Goal: Task Accomplishment & Management: Manage account settings

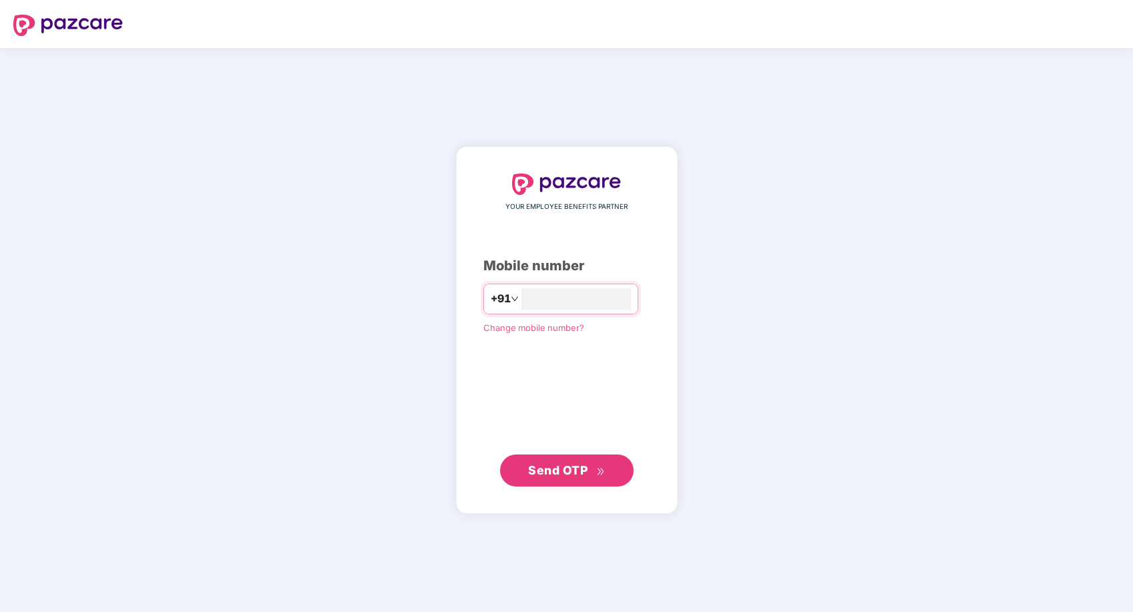
type input "**********"
click at [563, 471] on span "Send OTP" at bounding box center [557, 470] width 59 height 14
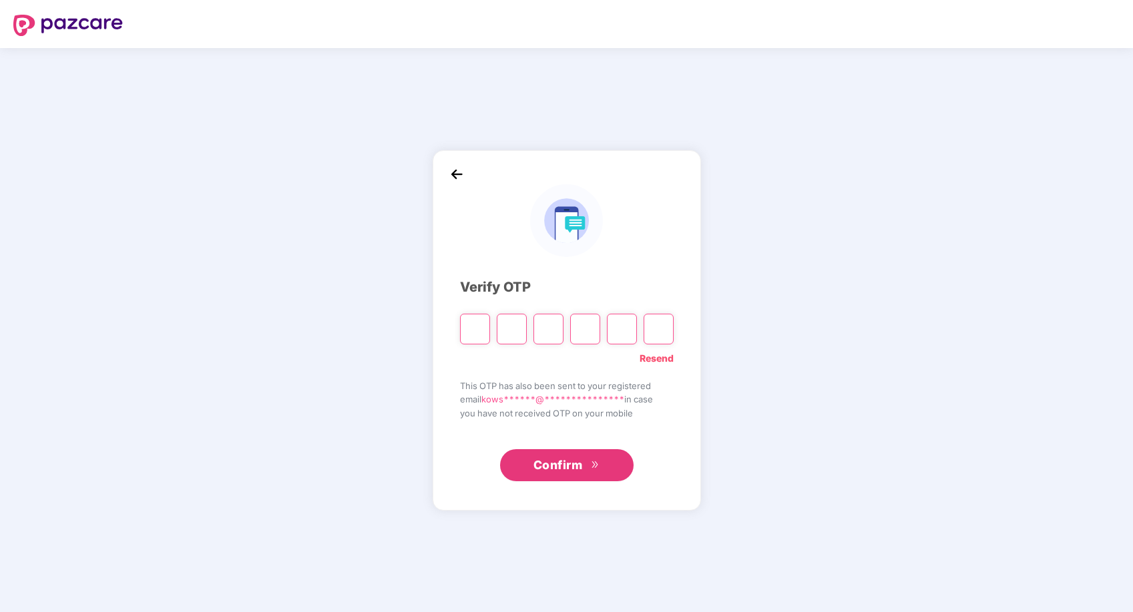
type input "*"
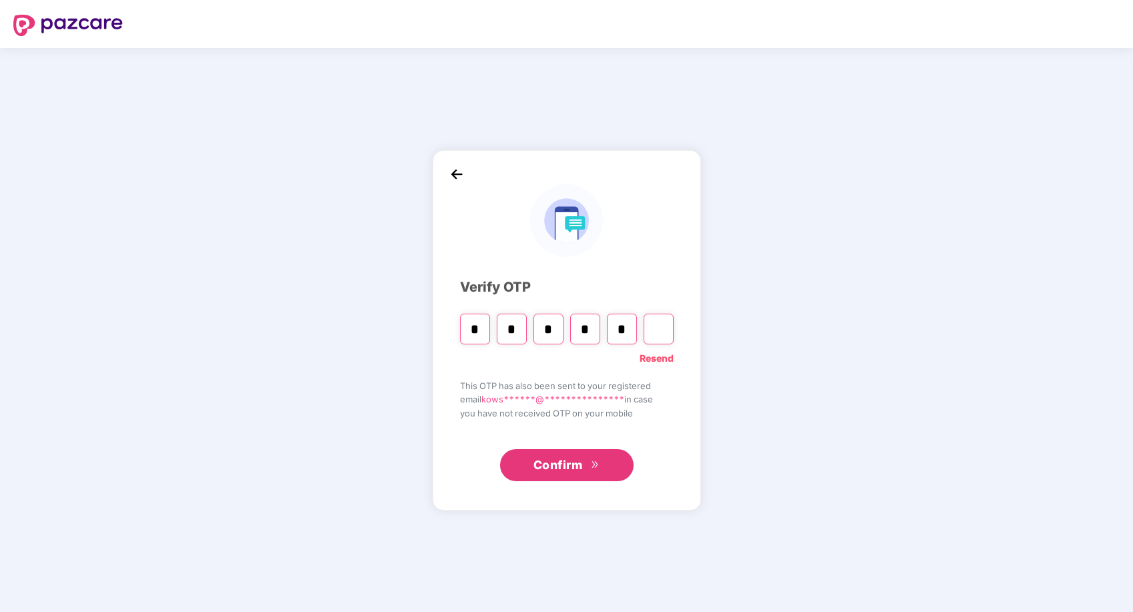
type input "*"
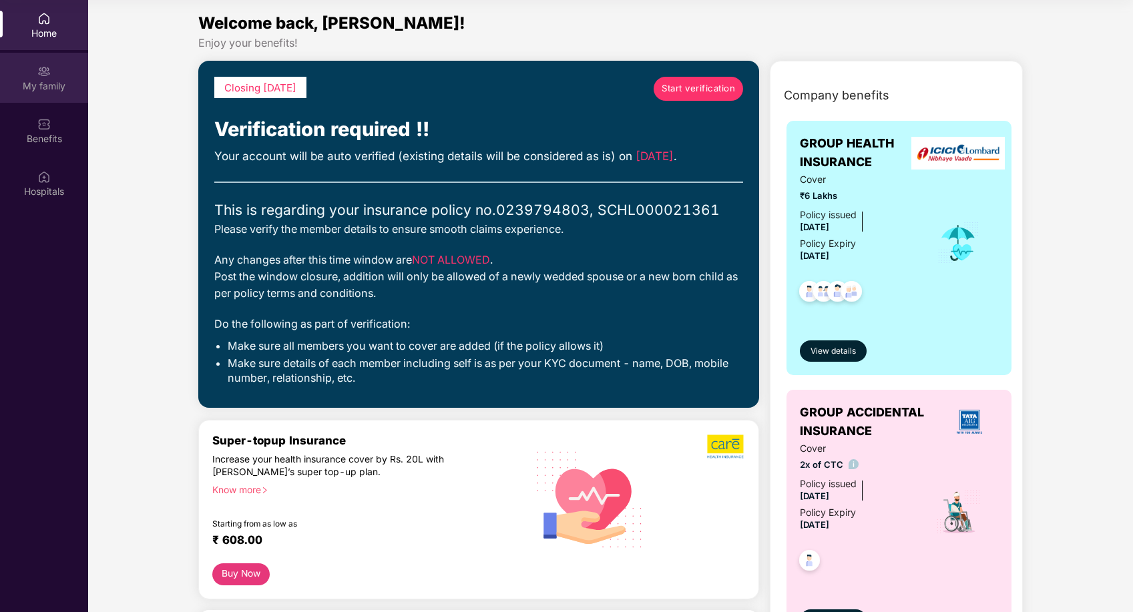
click at [51, 77] on div "My family" at bounding box center [44, 78] width 88 height 50
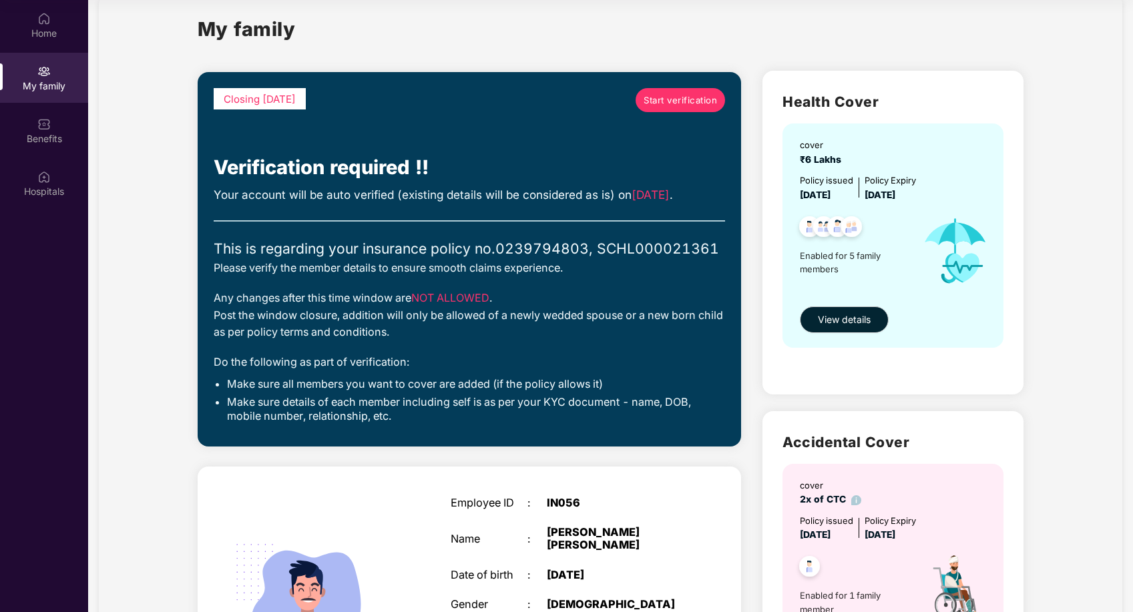
scroll to position [22, 0]
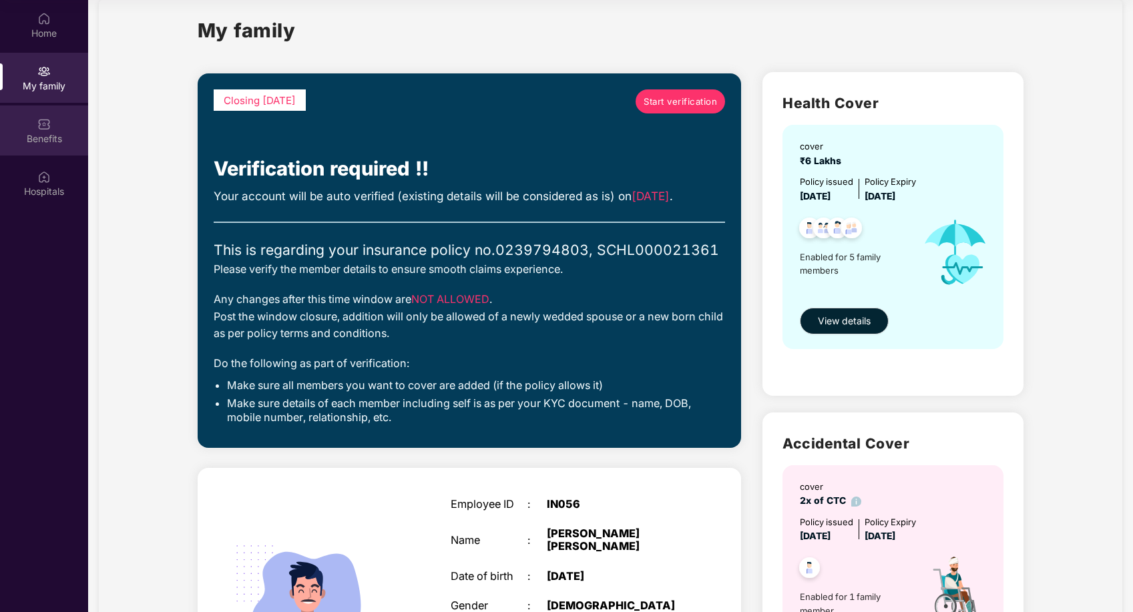
click at [48, 141] on div "Benefits" at bounding box center [44, 138] width 88 height 13
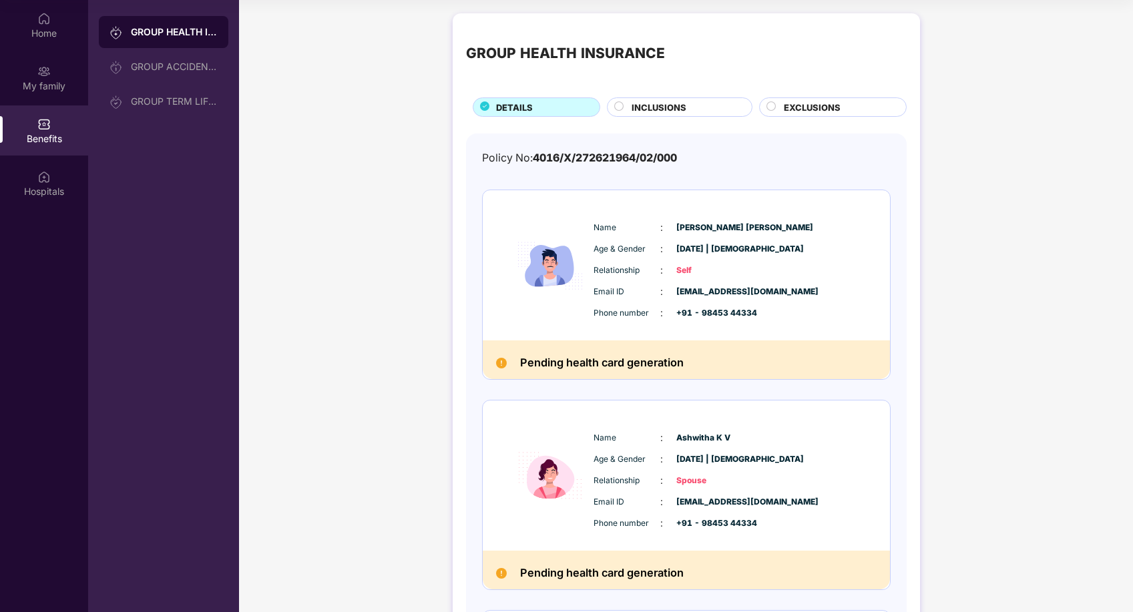
click at [621, 106] on circle at bounding box center [618, 106] width 9 height 9
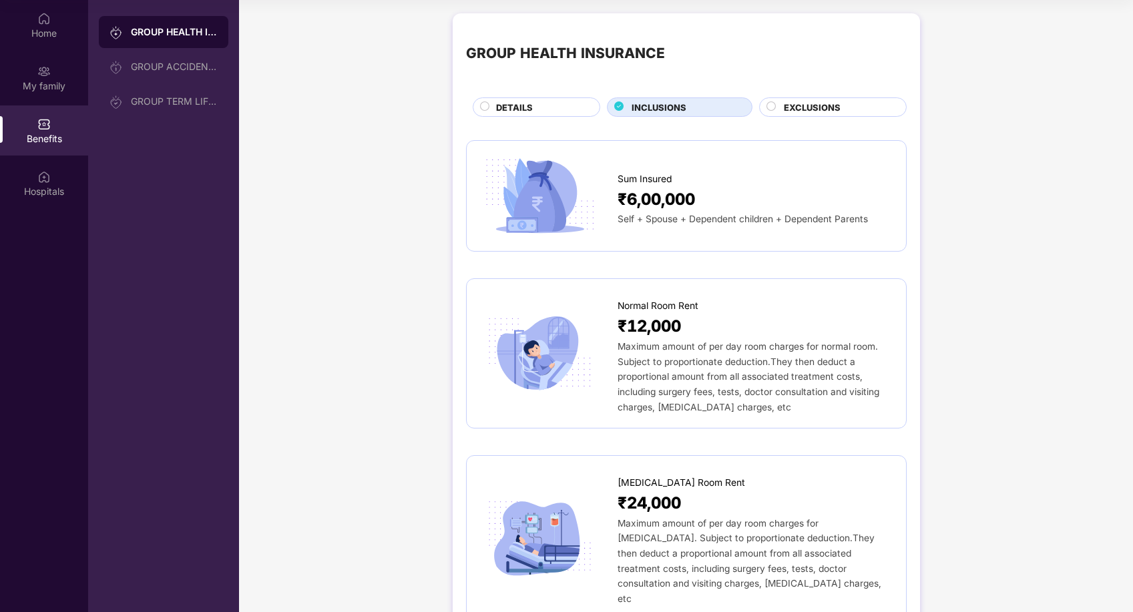
click at [772, 109] on circle at bounding box center [771, 106] width 9 height 9
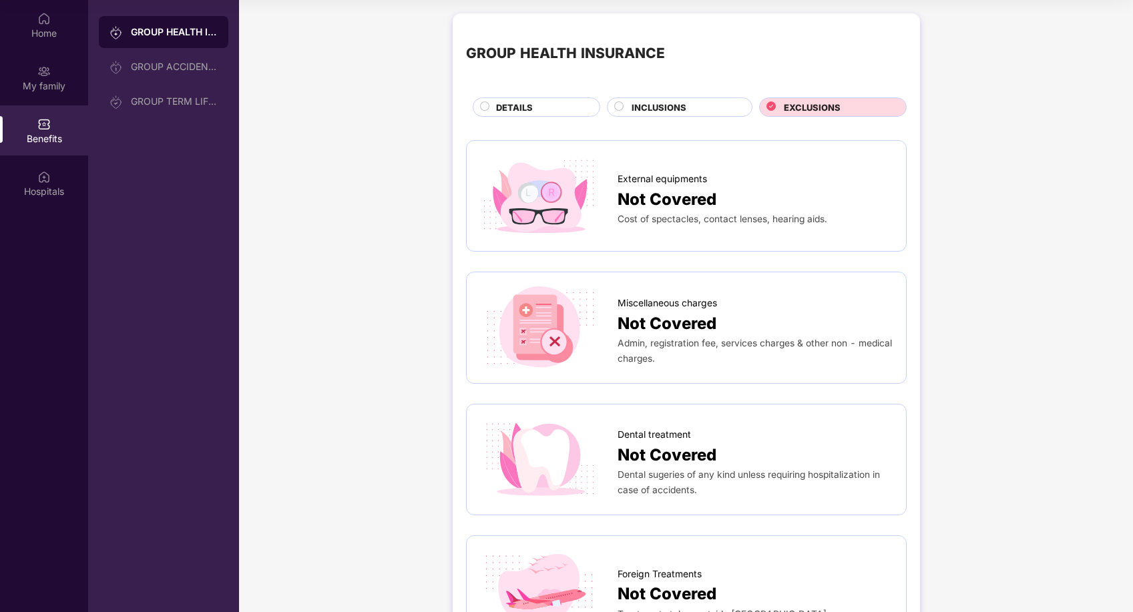
click at [513, 109] on span "DETAILS" at bounding box center [514, 107] width 37 height 13
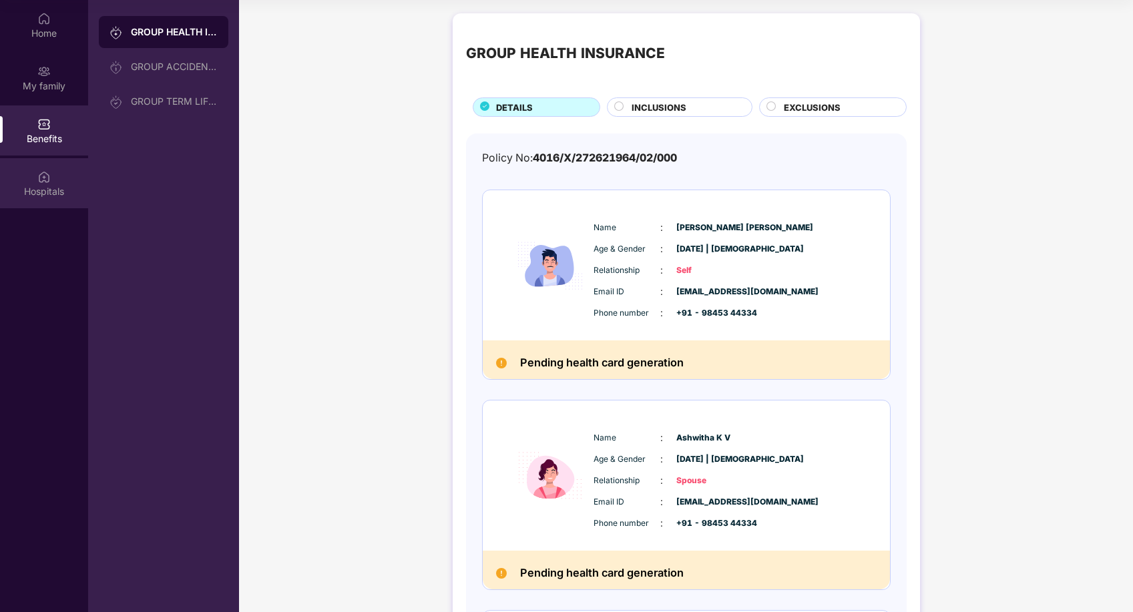
click at [48, 187] on div "Hospitals" at bounding box center [44, 191] width 88 height 13
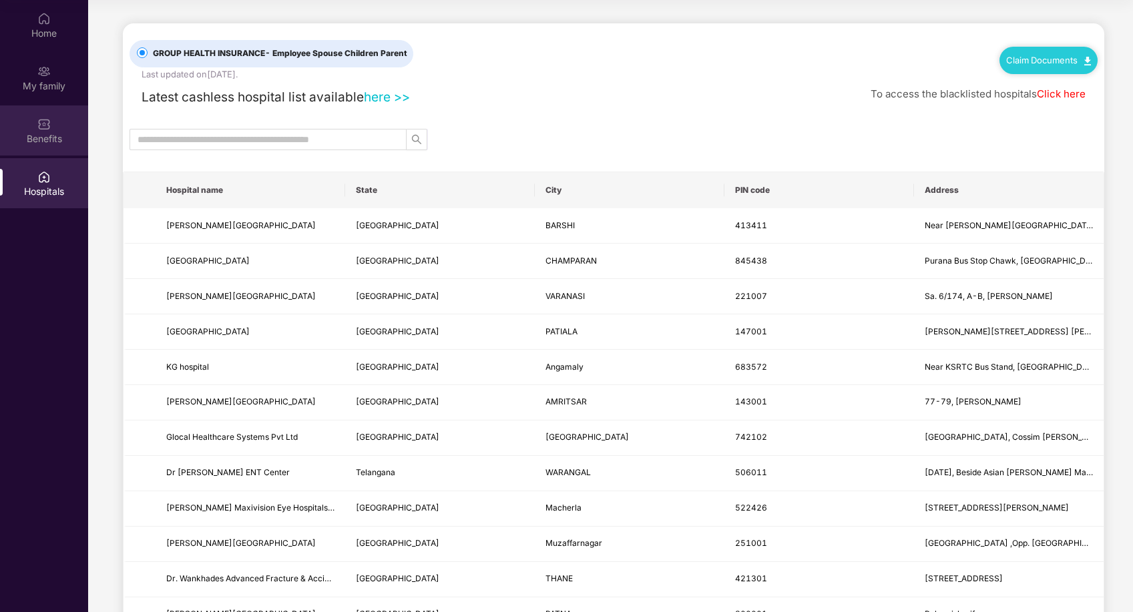
click at [52, 129] on div "Benefits" at bounding box center [44, 131] width 88 height 50
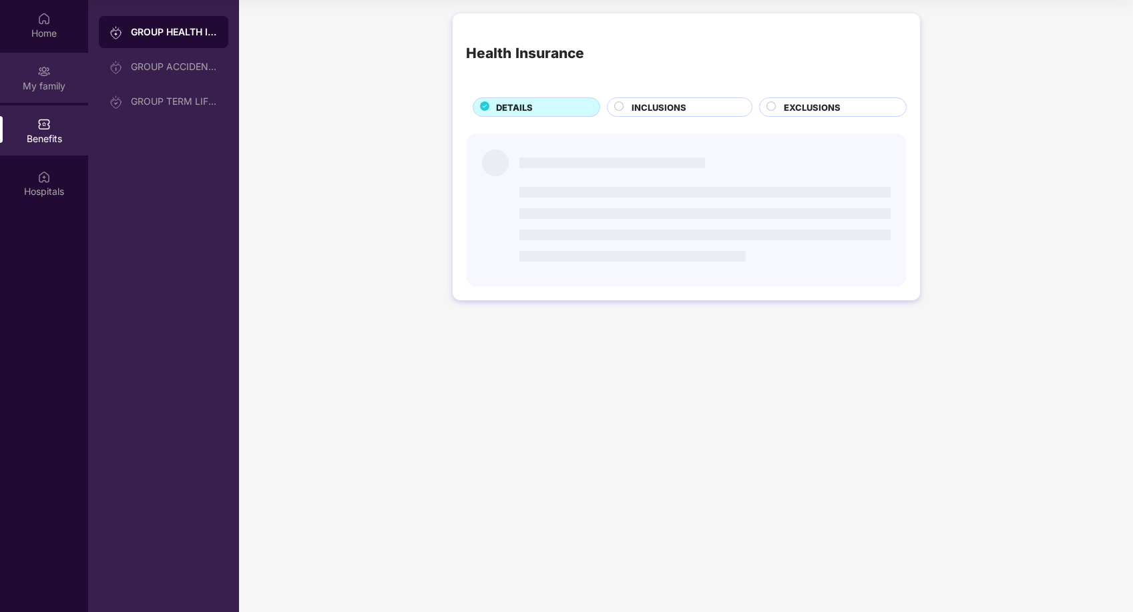
click at [42, 77] on img at bounding box center [43, 71] width 13 height 13
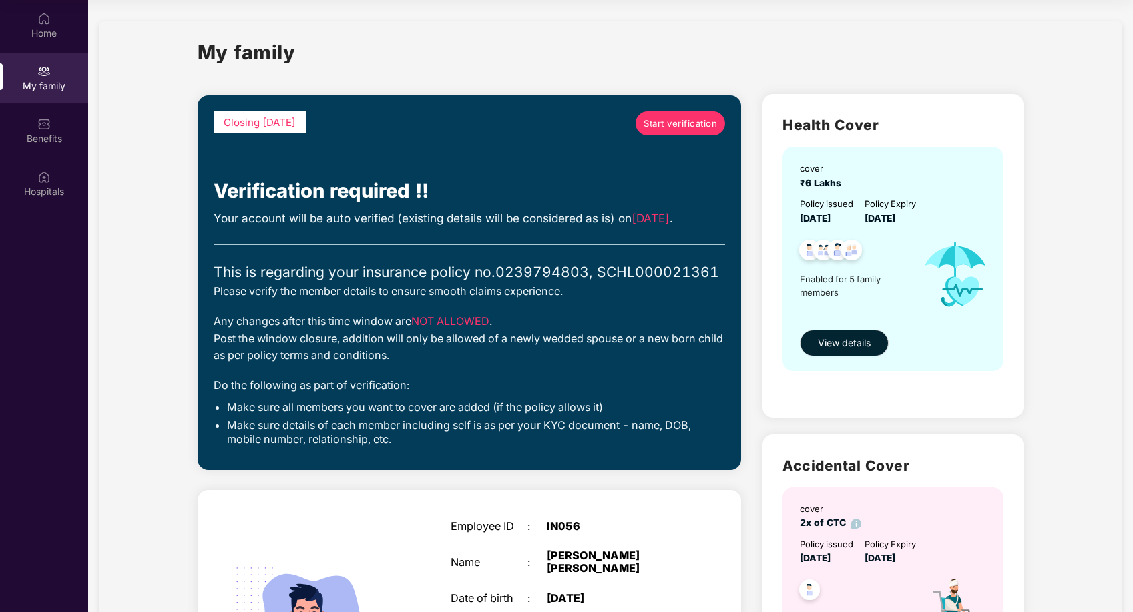
click at [677, 121] on span "Start verification" at bounding box center [680, 124] width 73 height 14
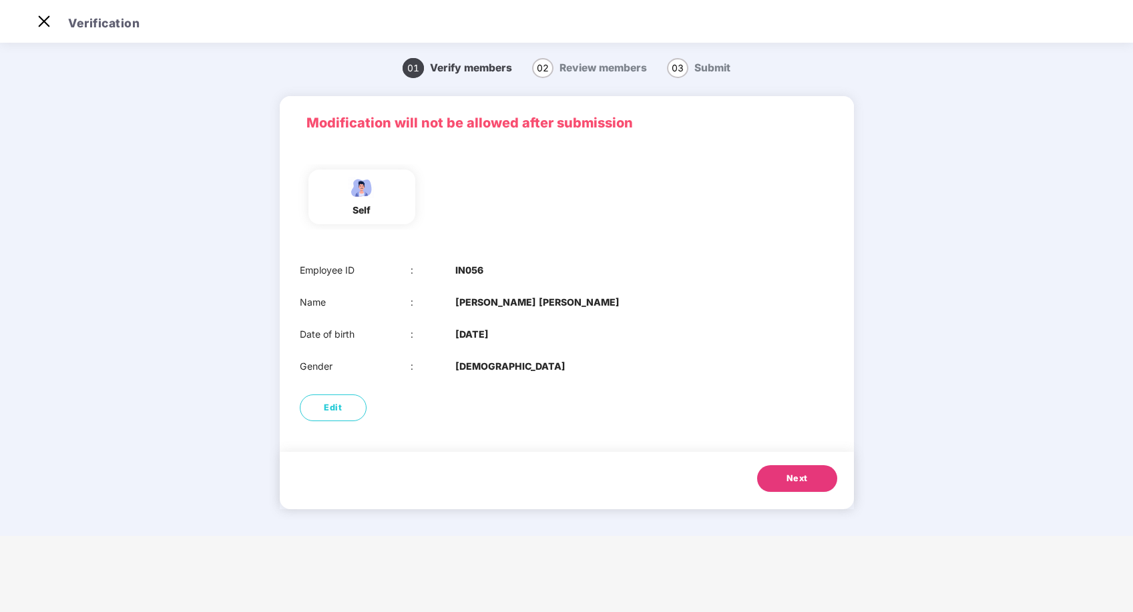
click at [801, 477] on span "Next" at bounding box center [797, 478] width 21 height 13
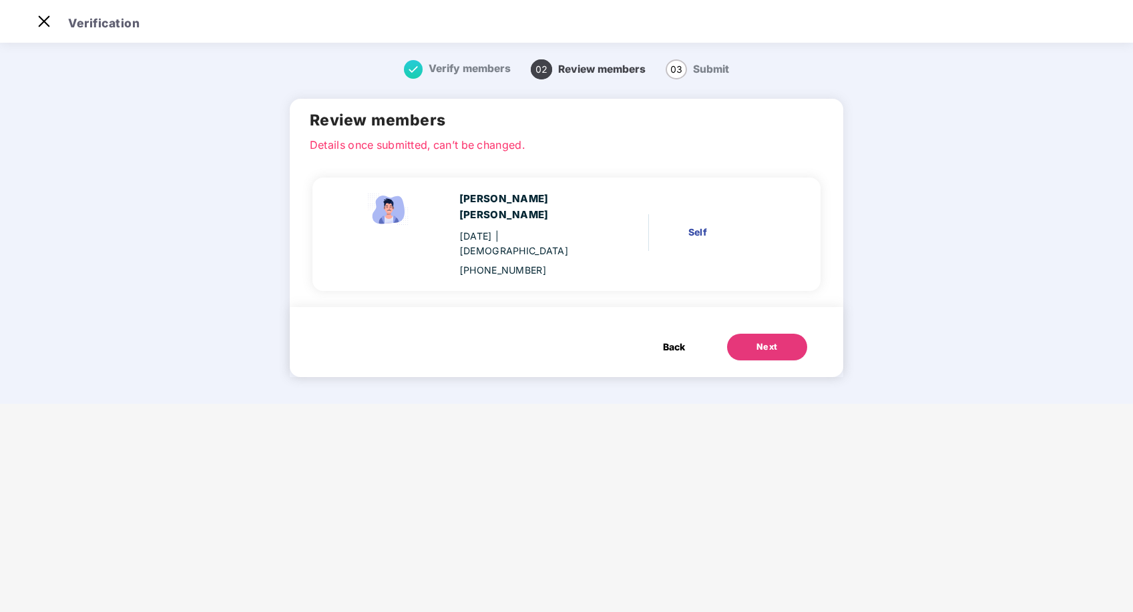
click at [757, 341] on div "Next" at bounding box center [767, 347] width 21 height 13
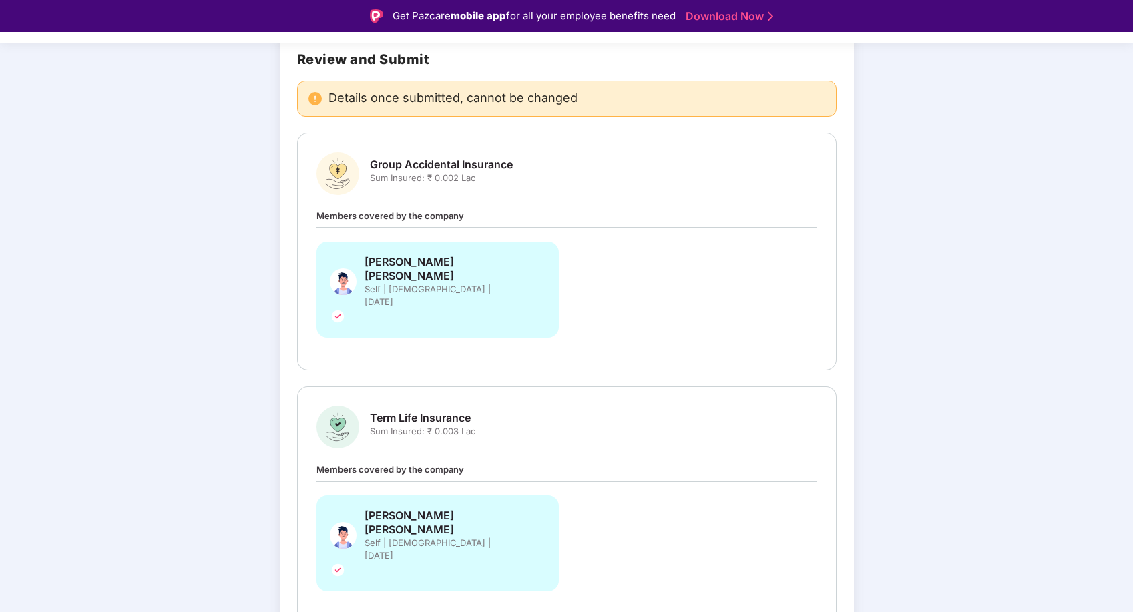
scroll to position [99, 0]
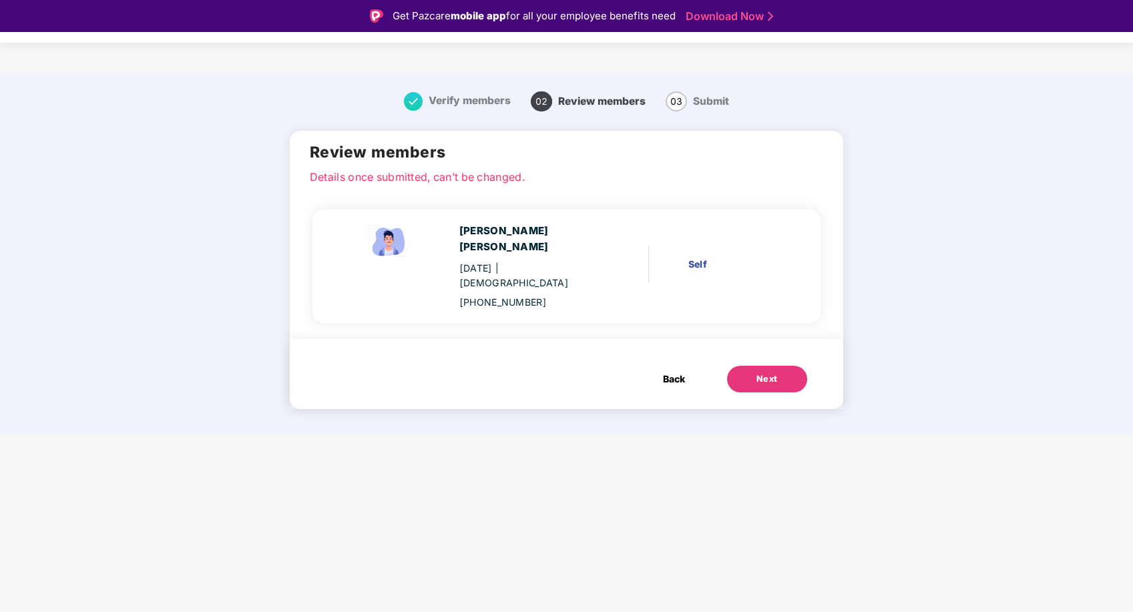
scroll to position [0, 0]
click at [678, 372] on span "Back" at bounding box center [674, 379] width 22 height 15
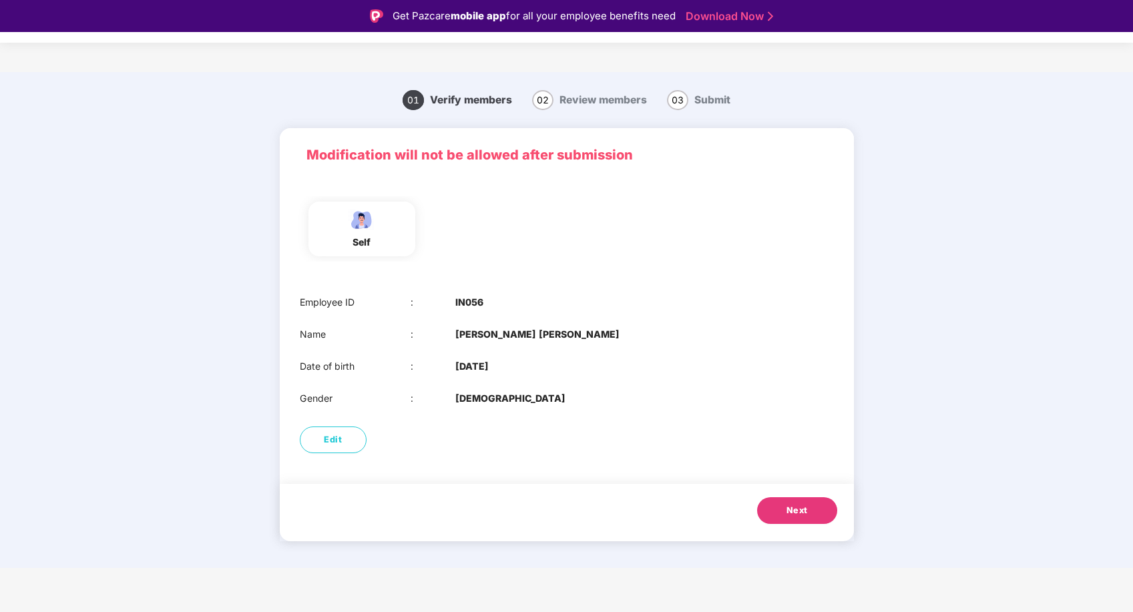
click at [801, 516] on button "Next" at bounding box center [797, 510] width 80 height 27
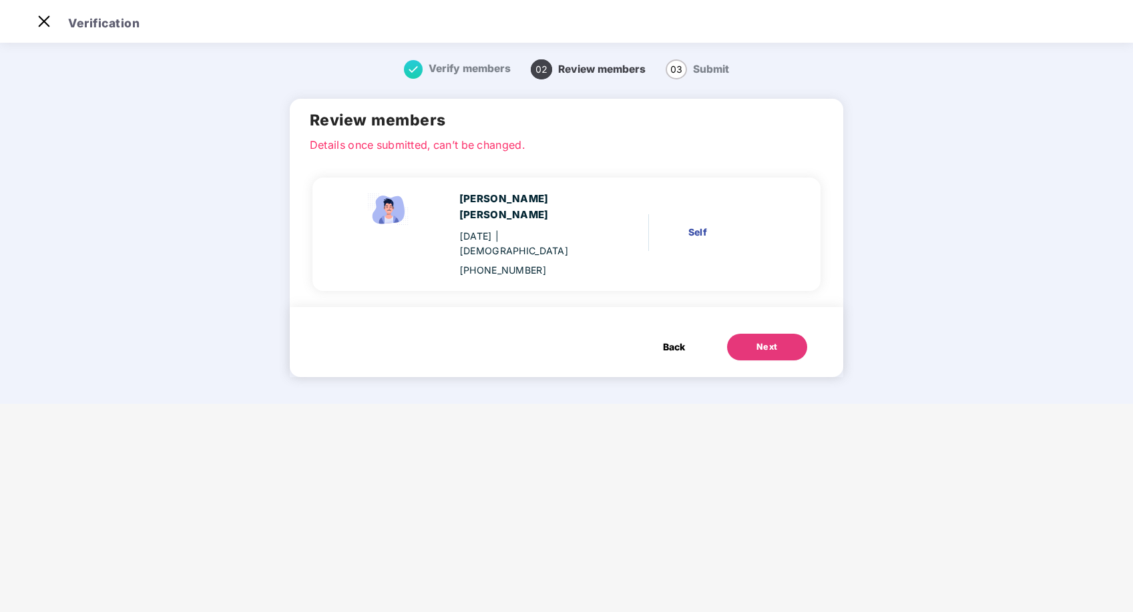
click at [765, 341] on div "Next" at bounding box center [767, 347] width 21 height 13
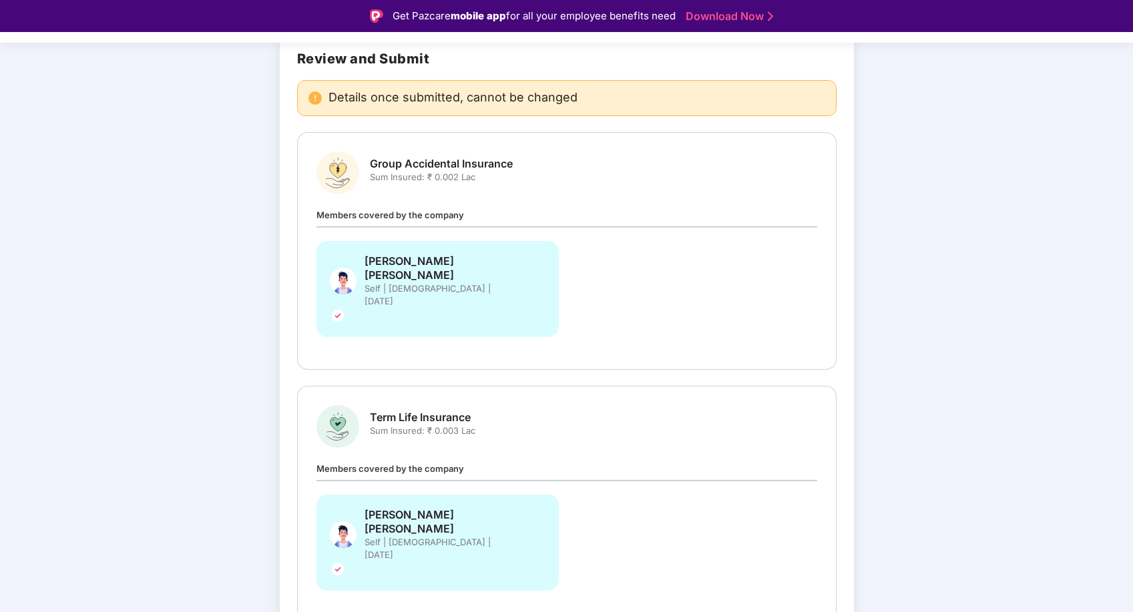
scroll to position [99, 0]
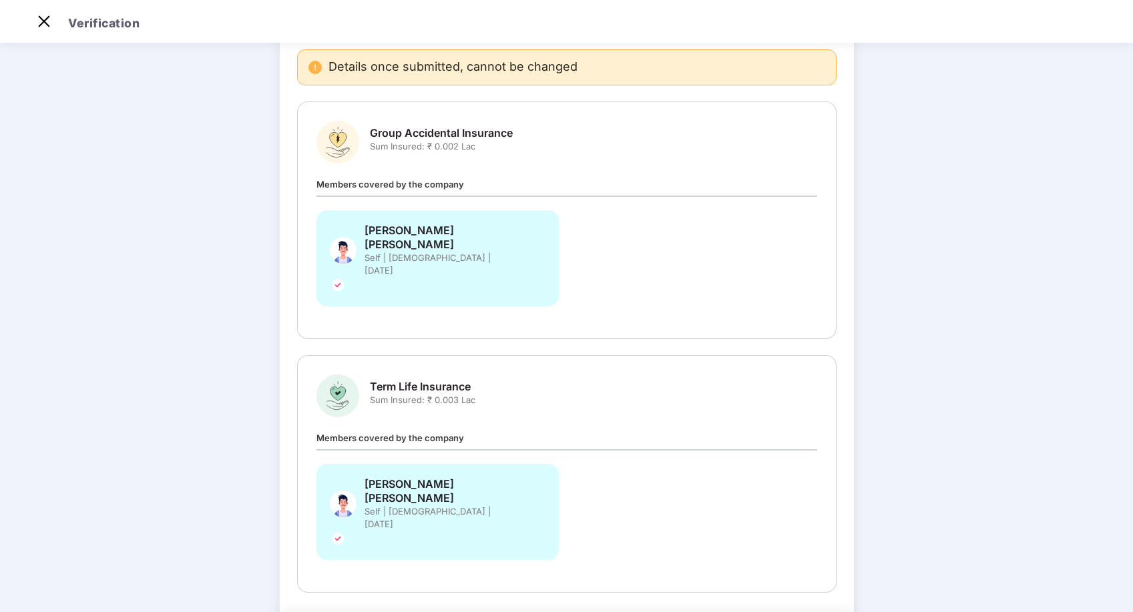
scroll to position [0, 0]
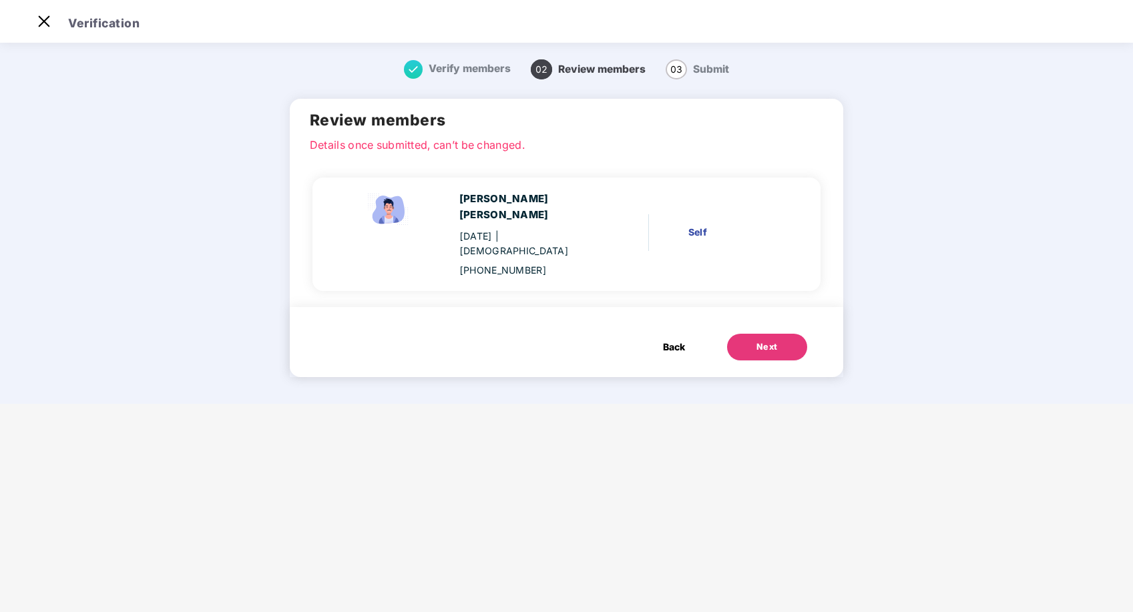
click at [674, 340] on span "Back" at bounding box center [674, 347] width 22 height 15
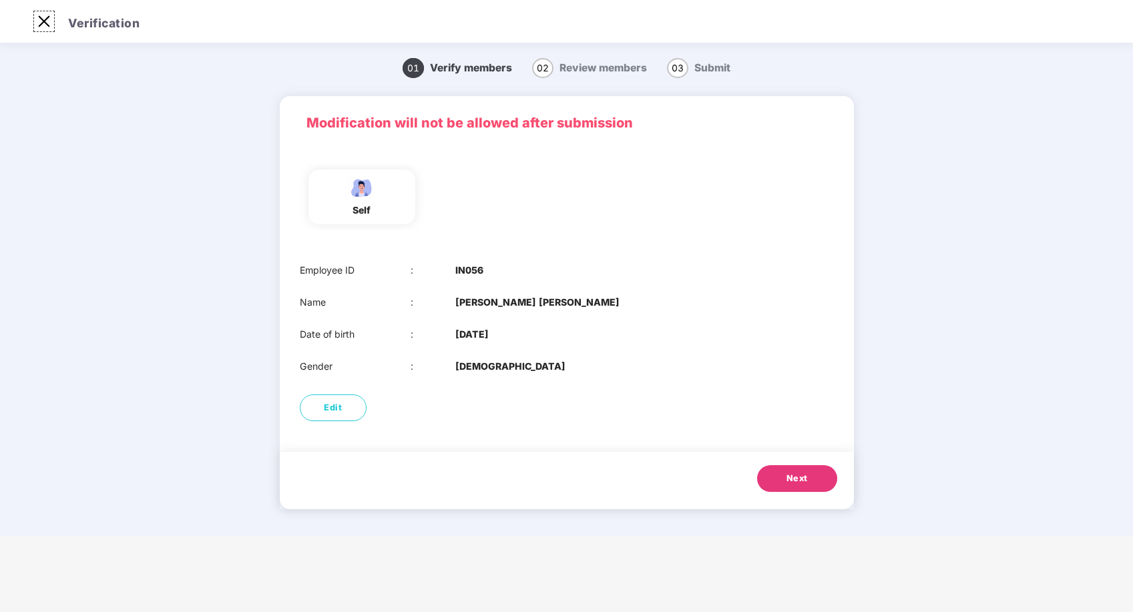
click at [43, 17] on img at bounding box center [43, 21] width 21 height 21
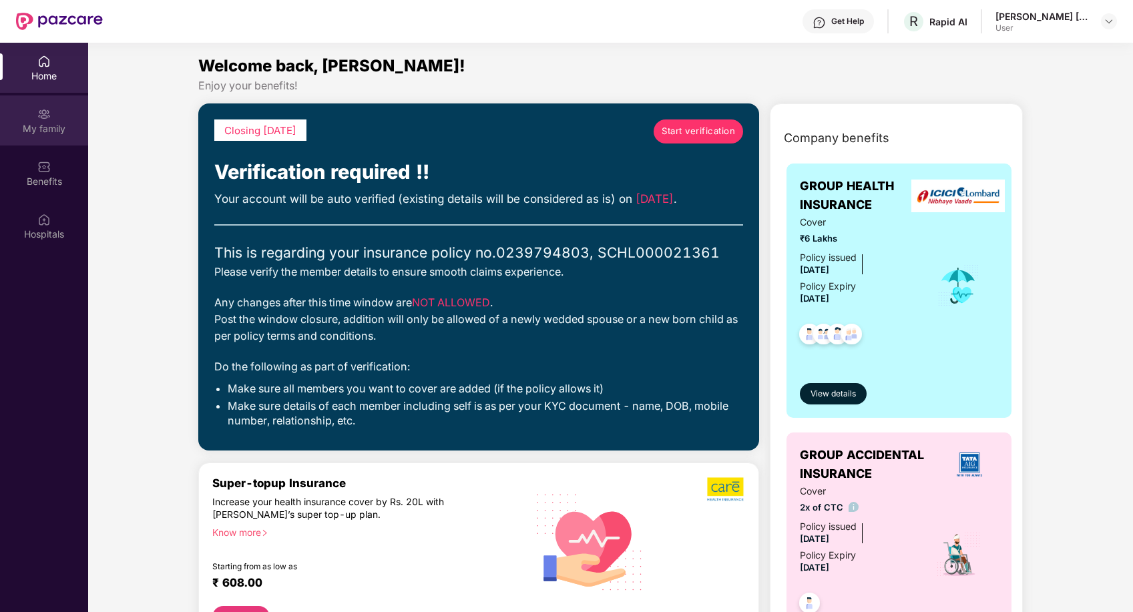
click at [50, 120] on img at bounding box center [43, 114] width 13 height 13
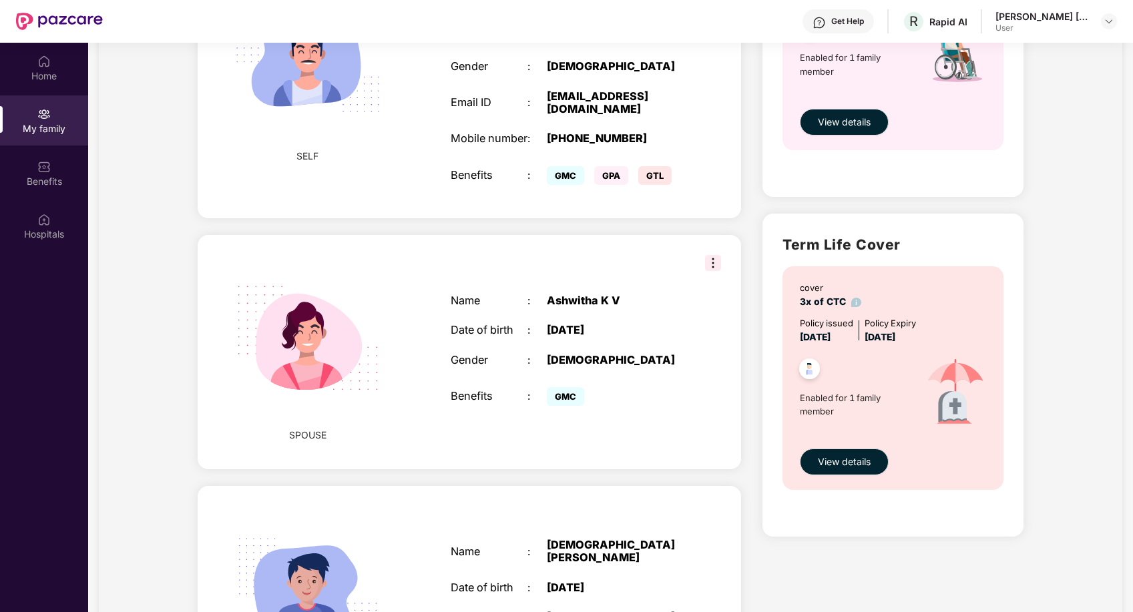
scroll to position [604, 0]
click at [718, 256] on img at bounding box center [713, 264] width 16 height 16
click at [652, 295] on div "Ashwitha K V" at bounding box center [615, 301] width 136 height 13
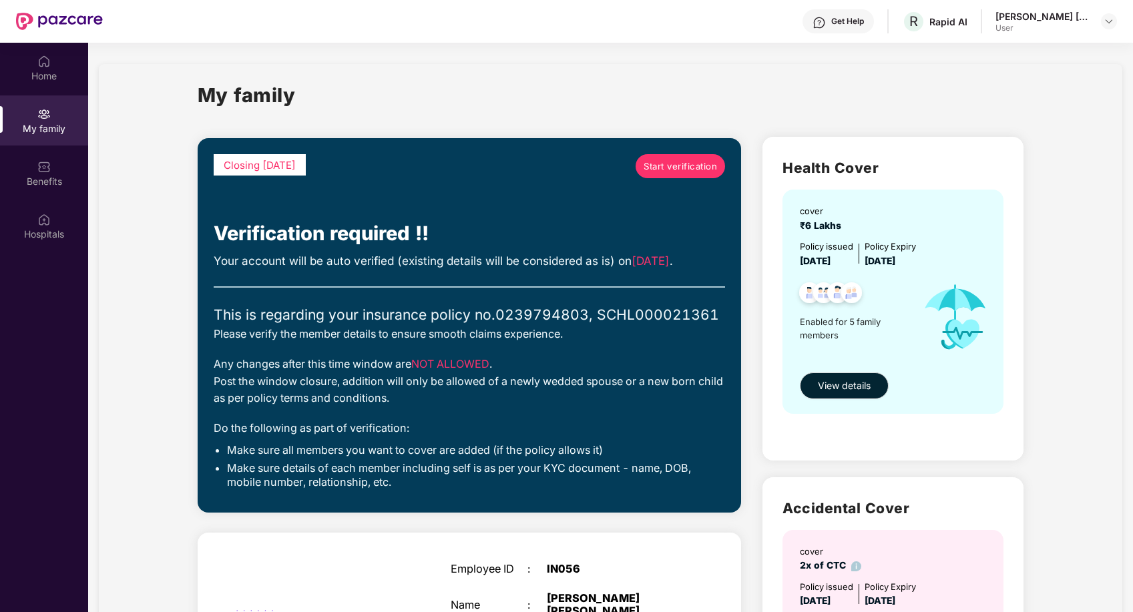
scroll to position [0, 0]
click at [676, 171] on span "Start verification" at bounding box center [680, 167] width 73 height 14
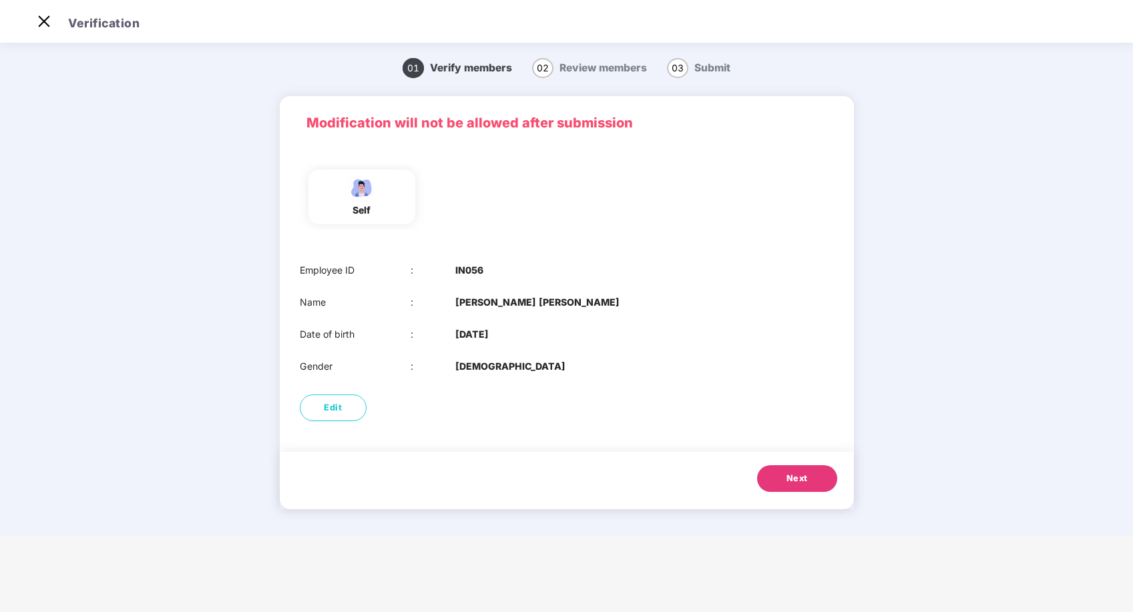
click at [797, 478] on span "Next" at bounding box center [797, 478] width 21 height 13
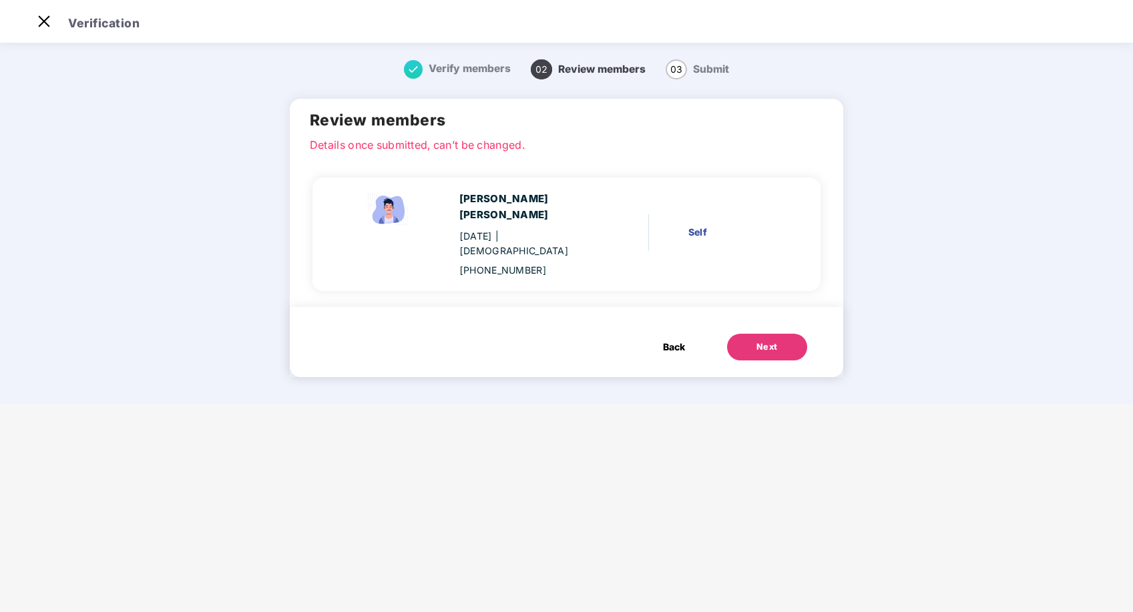
click at [757, 341] on div "Next" at bounding box center [767, 347] width 21 height 13
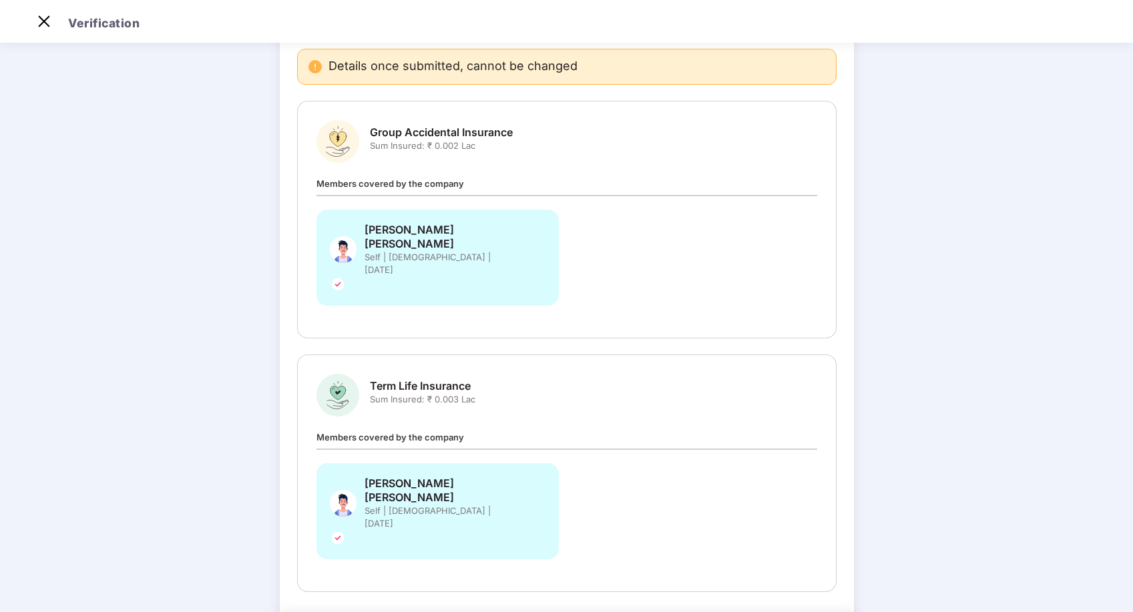
scroll to position [99, 0]
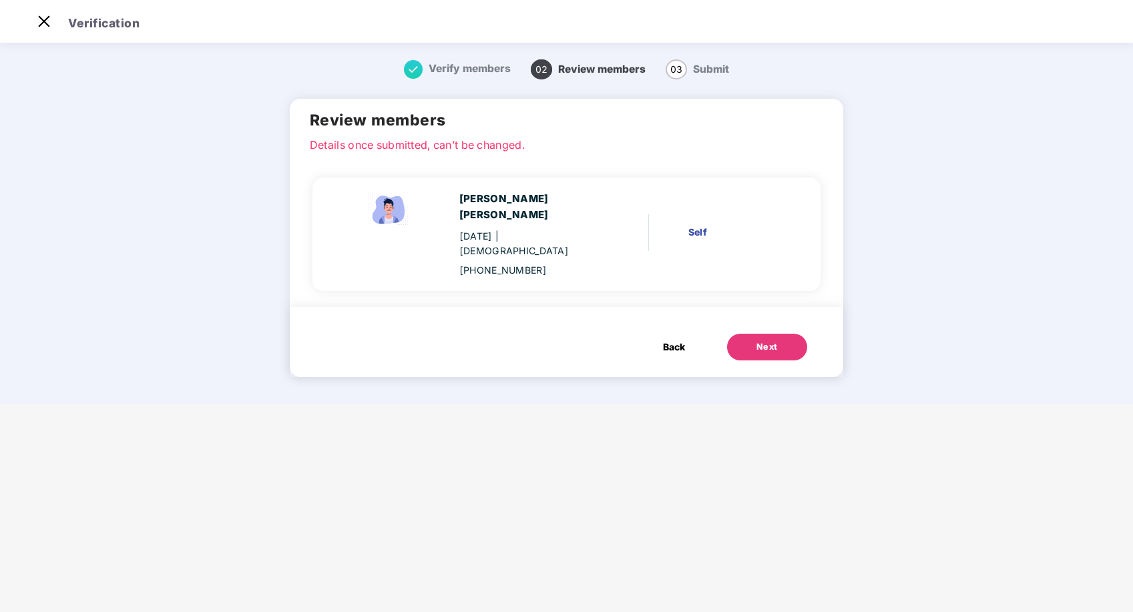
scroll to position [0, 0]
click at [671, 340] on span "Back" at bounding box center [674, 347] width 22 height 15
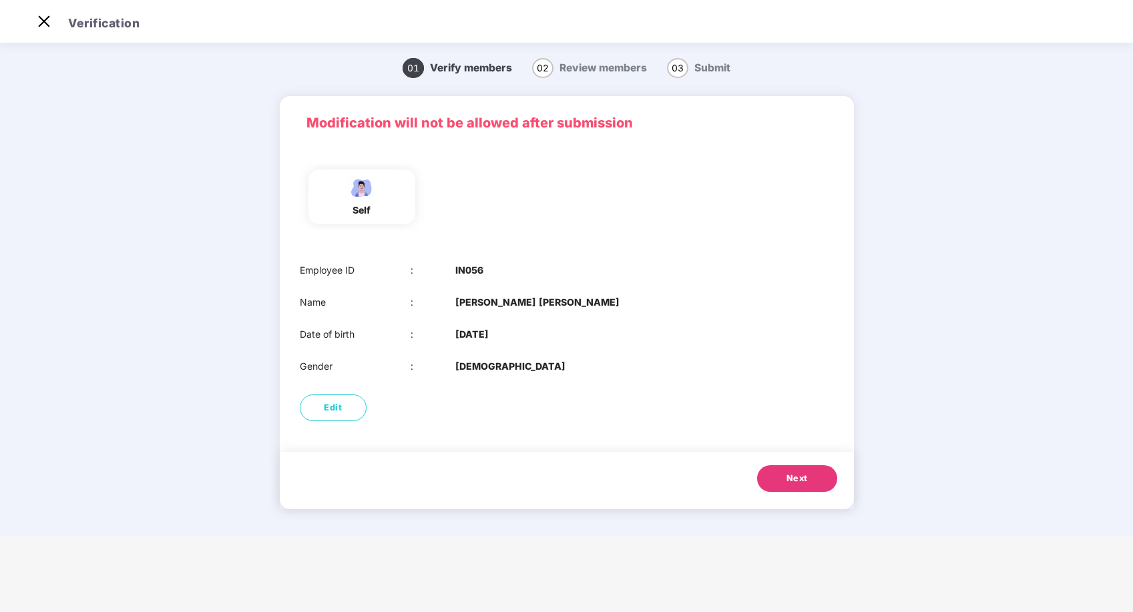
scroll to position [32, 0]
click at [43, 25] on img at bounding box center [43, 21] width 21 height 21
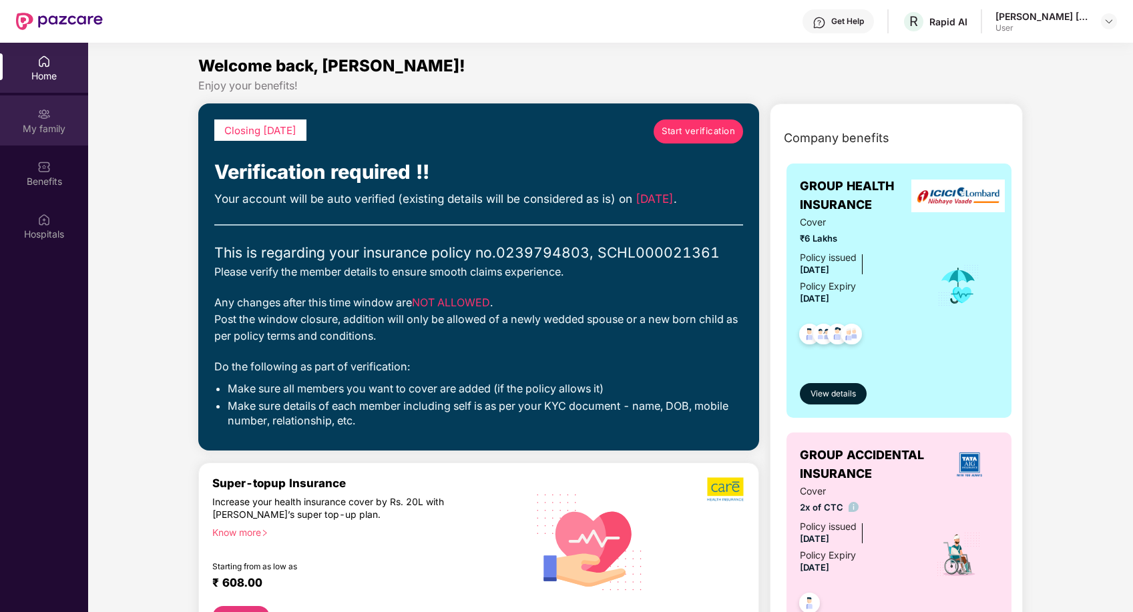
click at [45, 125] on div "My family" at bounding box center [44, 128] width 88 height 13
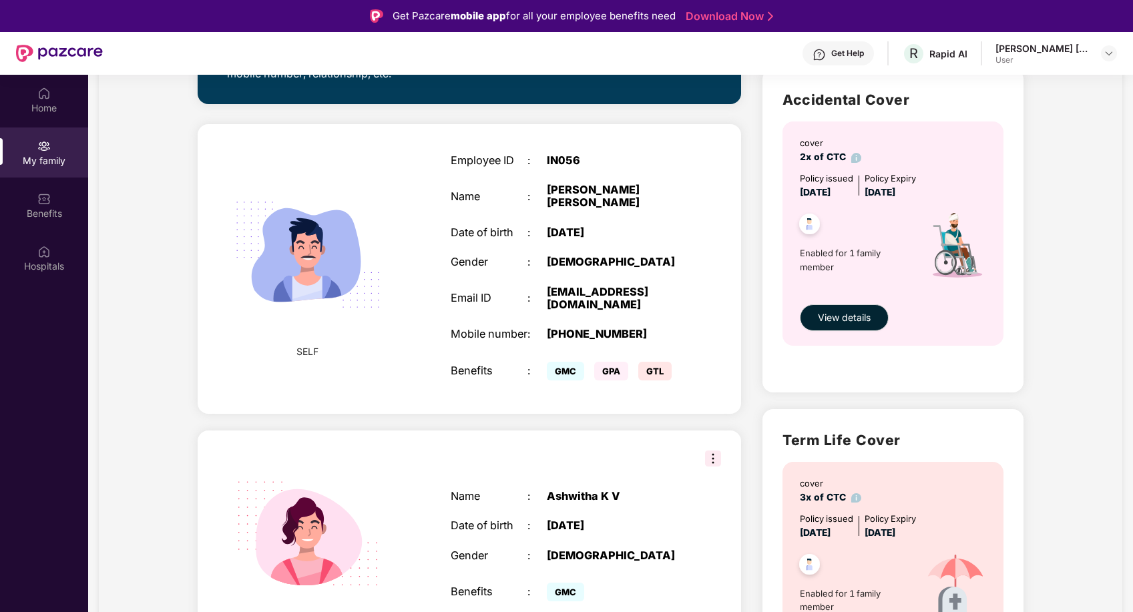
scroll to position [435, 0]
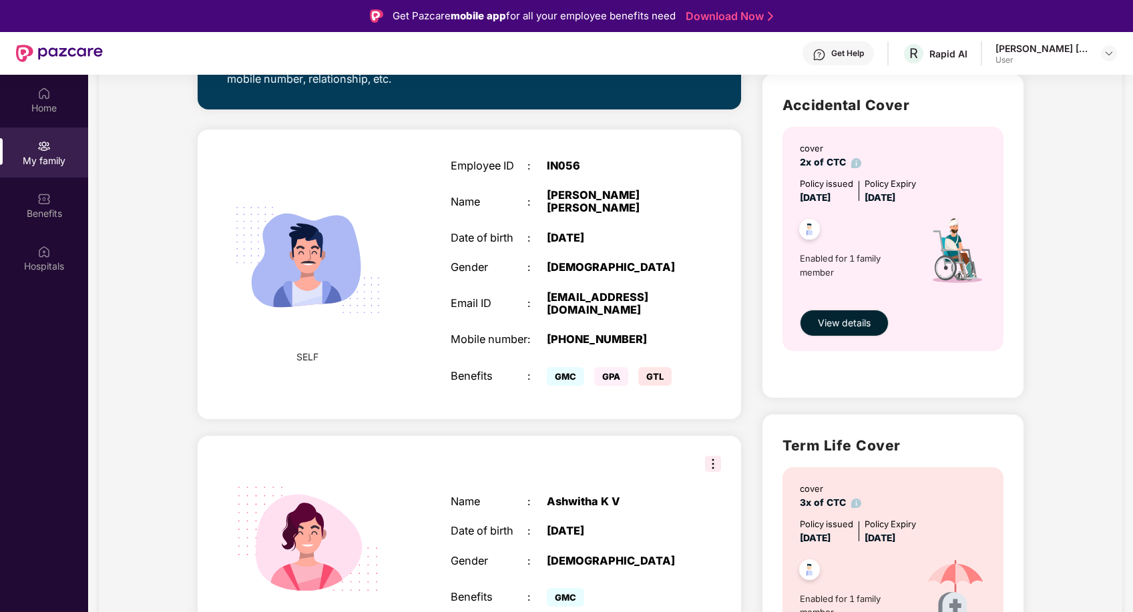
click at [710, 456] on img at bounding box center [713, 464] width 16 height 16
click at [651, 436] on div "SPOUSE Name : [PERSON_NAME] Date of birth : [DEMOGRAPHIC_DATA] Gender : [DEMOGR…" at bounding box center [470, 553] width 544 height 234
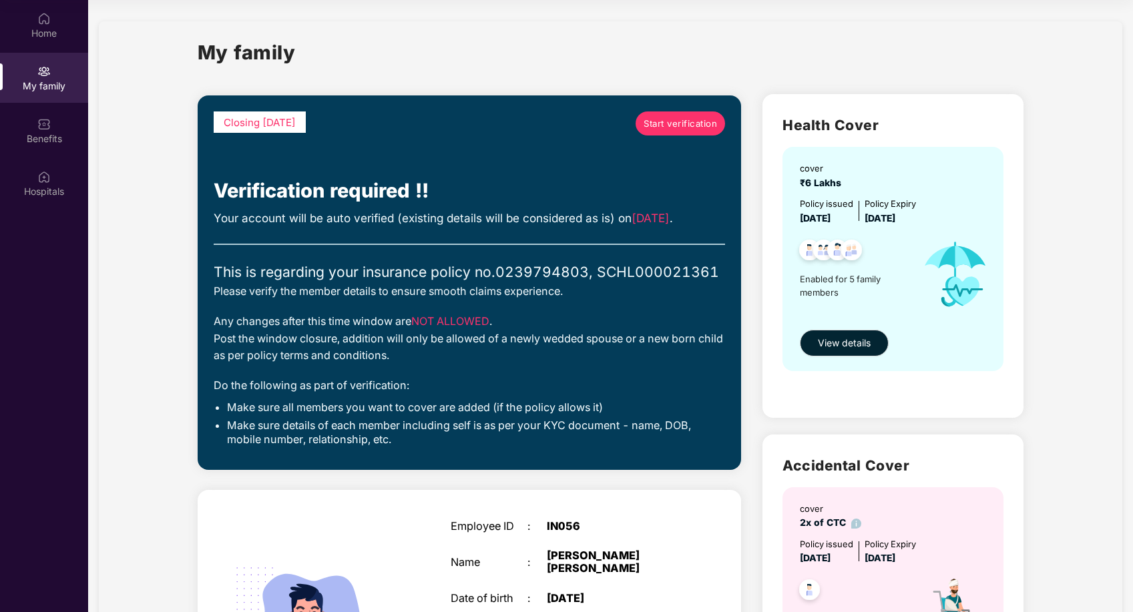
scroll to position [0, 0]
click at [44, 138] on div "Benefits" at bounding box center [44, 138] width 88 height 13
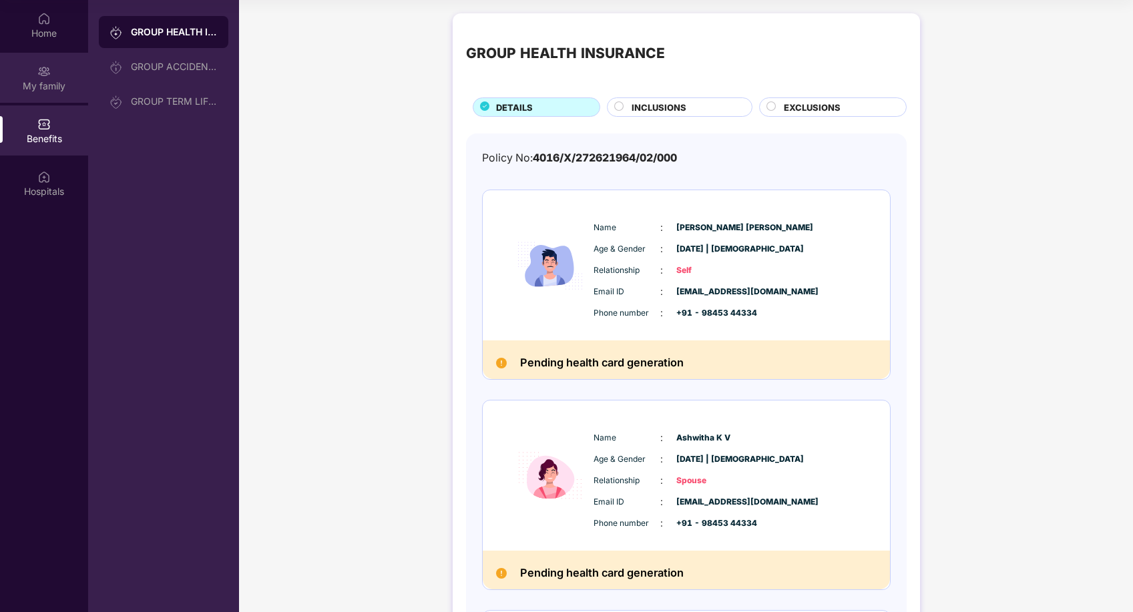
click at [36, 85] on div "My family" at bounding box center [44, 85] width 88 height 13
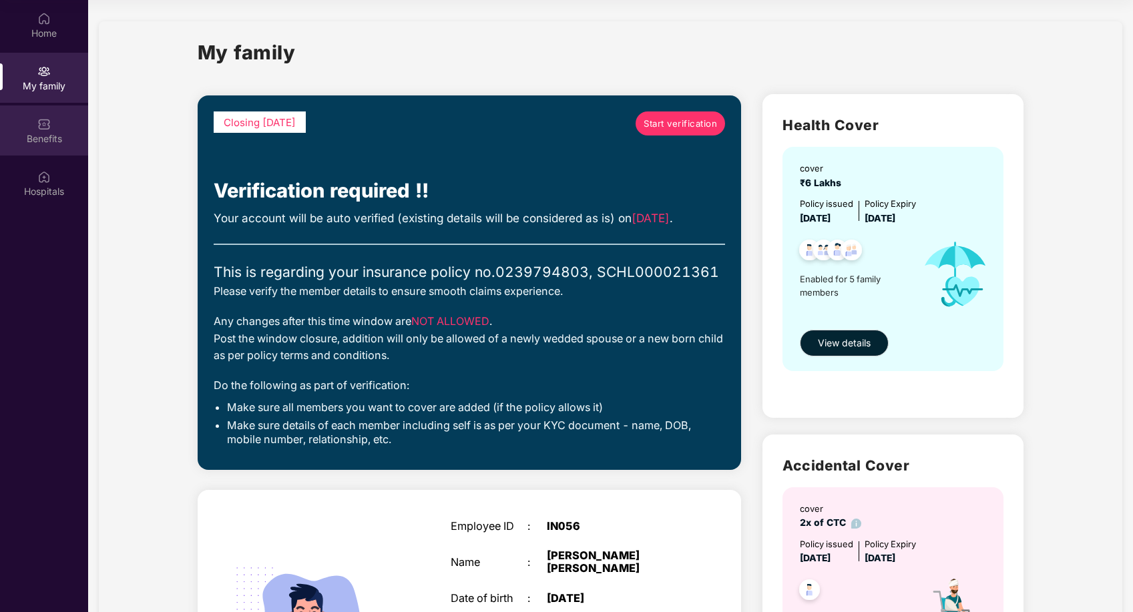
click at [54, 142] on div "Benefits" at bounding box center [44, 138] width 88 height 13
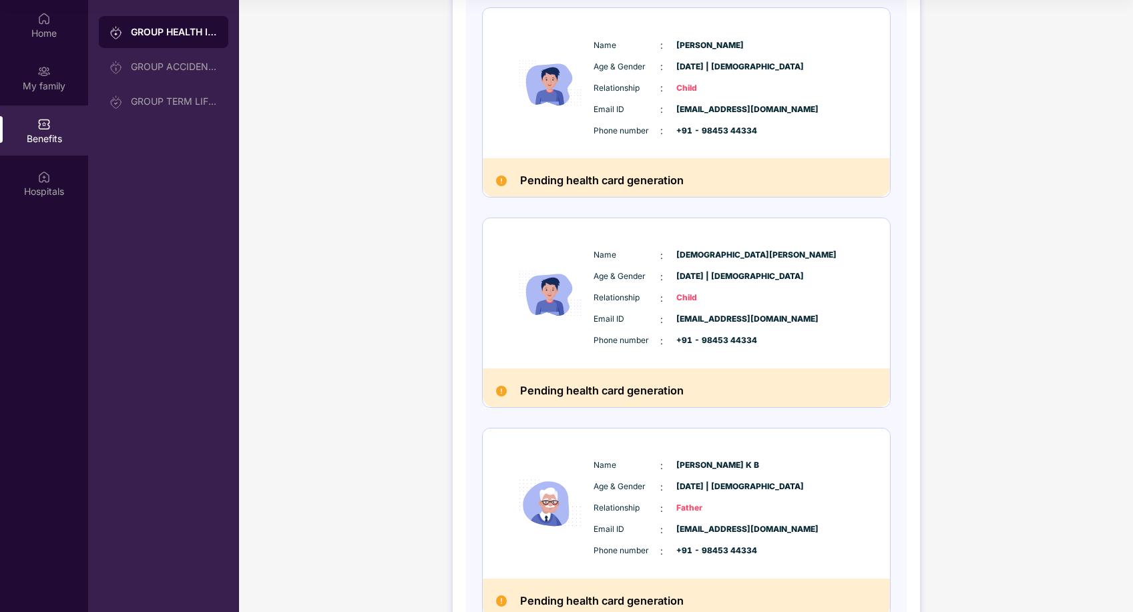
scroll to position [604, 0]
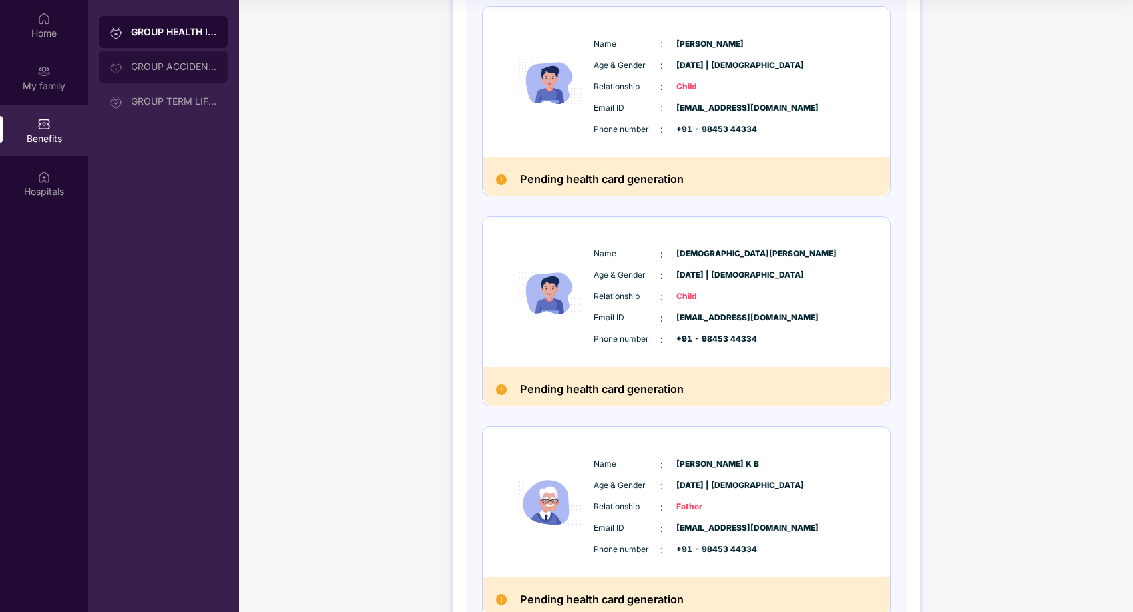
click at [171, 70] on div "GROUP ACCIDENTAL INSURANCE" at bounding box center [174, 66] width 87 height 11
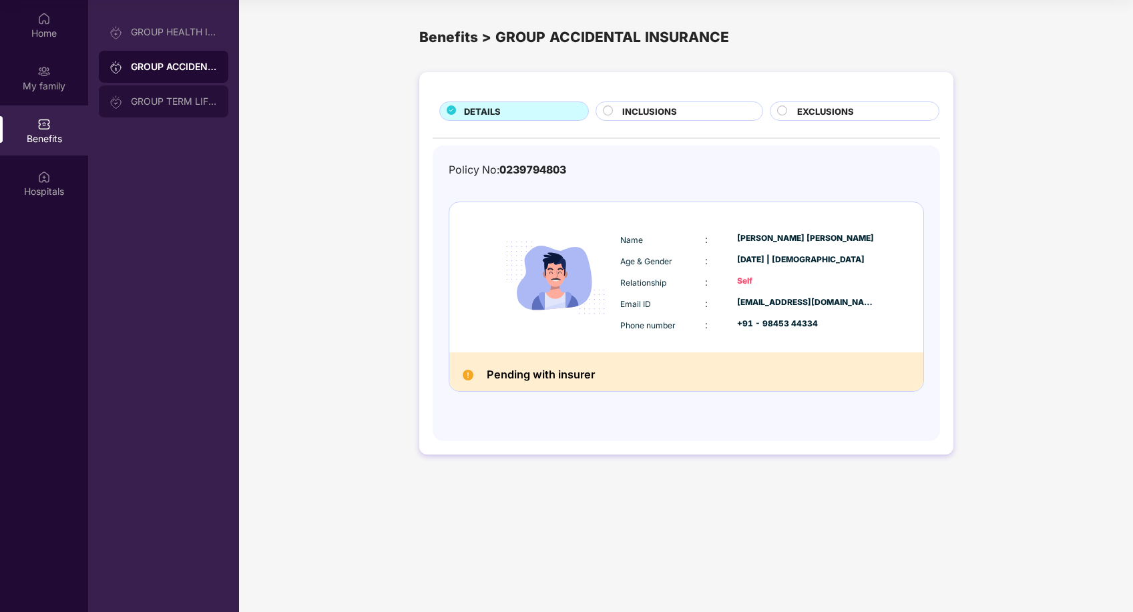
click at [172, 112] on div "GROUP TERM LIFE INSURANCE" at bounding box center [164, 101] width 130 height 32
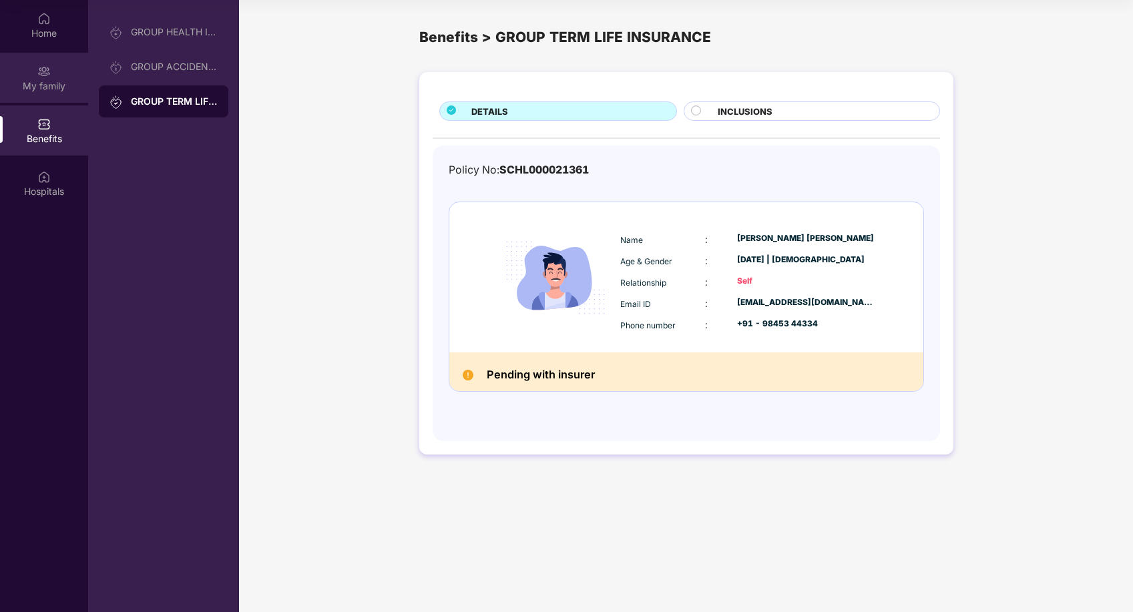
click at [41, 81] on div "My family" at bounding box center [44, 85] width 88 height 13
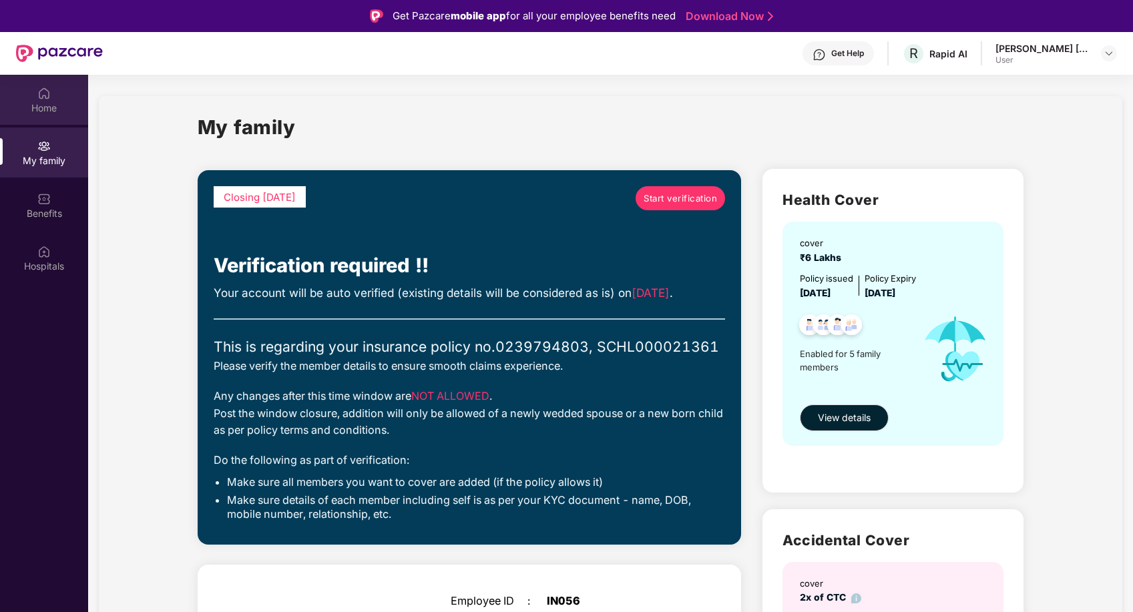
click at [47, 109] on div "Home" at bounding box center [44, 107] width 88 height 13
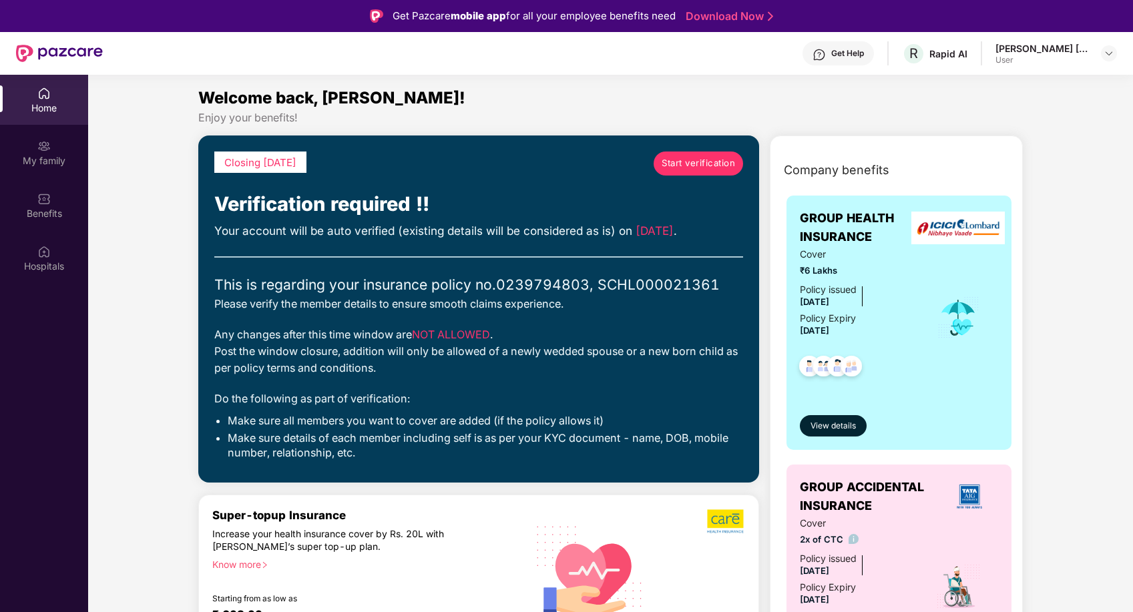
click at [689, 165] on span "Start verification" at bounding box center [698, 163] width 73 height 14
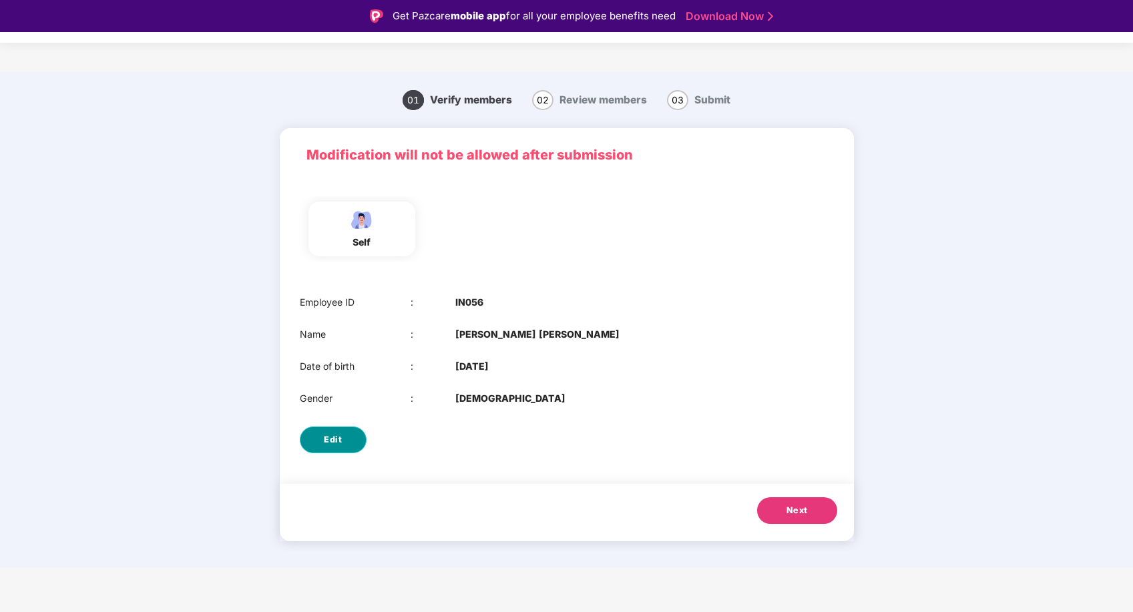
click at [333, 441] on span "Edit" at bounding box center [333, 439] width 18 height 13
select select "****"
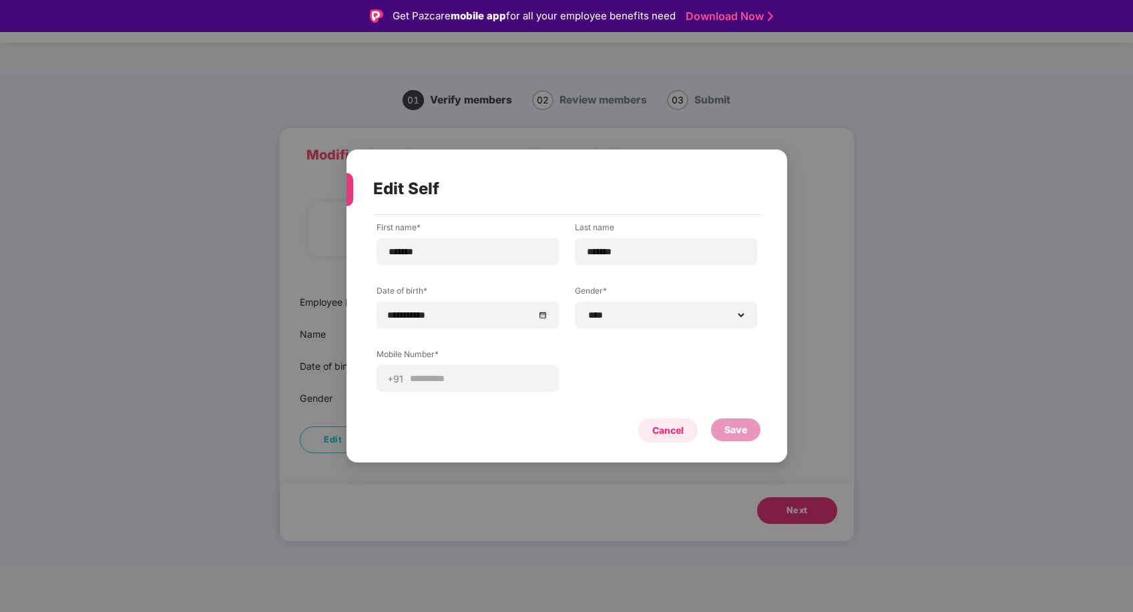
click at [676, 435] on div "Cancel" at bounding box center [667, 430] width 31 height 15
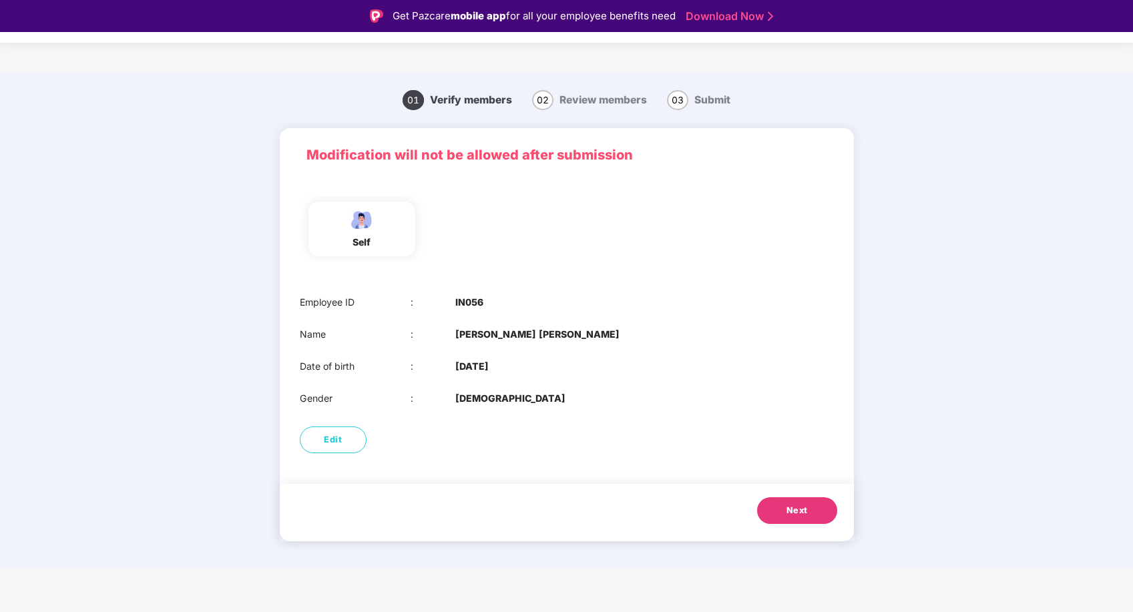
click at [795, 513] on span "Next" at bounding box center [797, 510] width 21 height 13
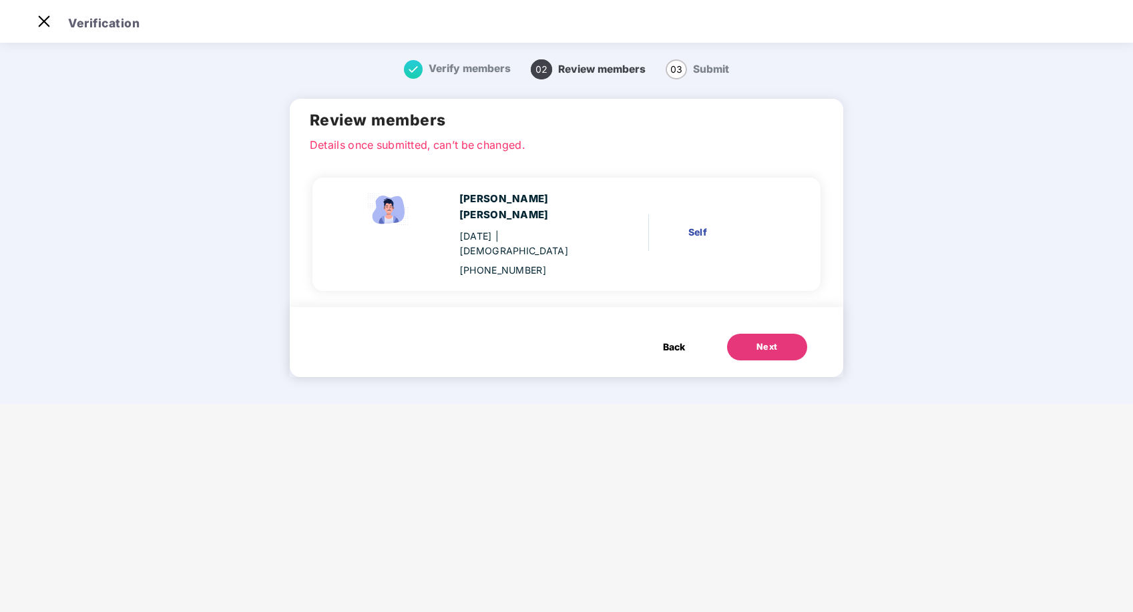
scroll to position [32, 0]
click at [757, 341] on div "Next" at bounding box center [767, 347] width 21 height 13
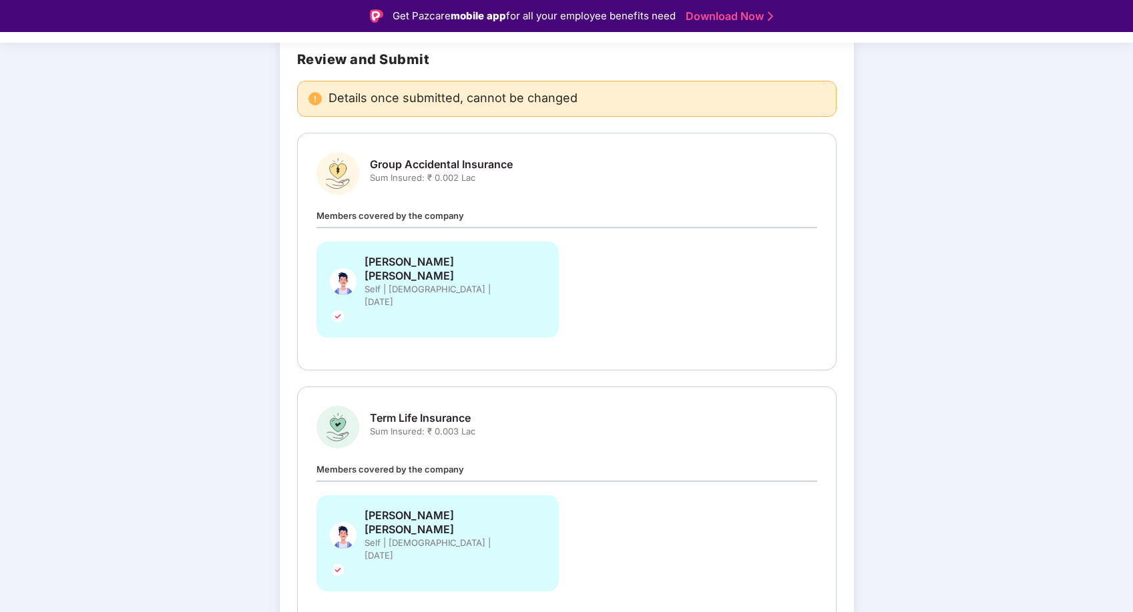
scroll to position [99, 0]
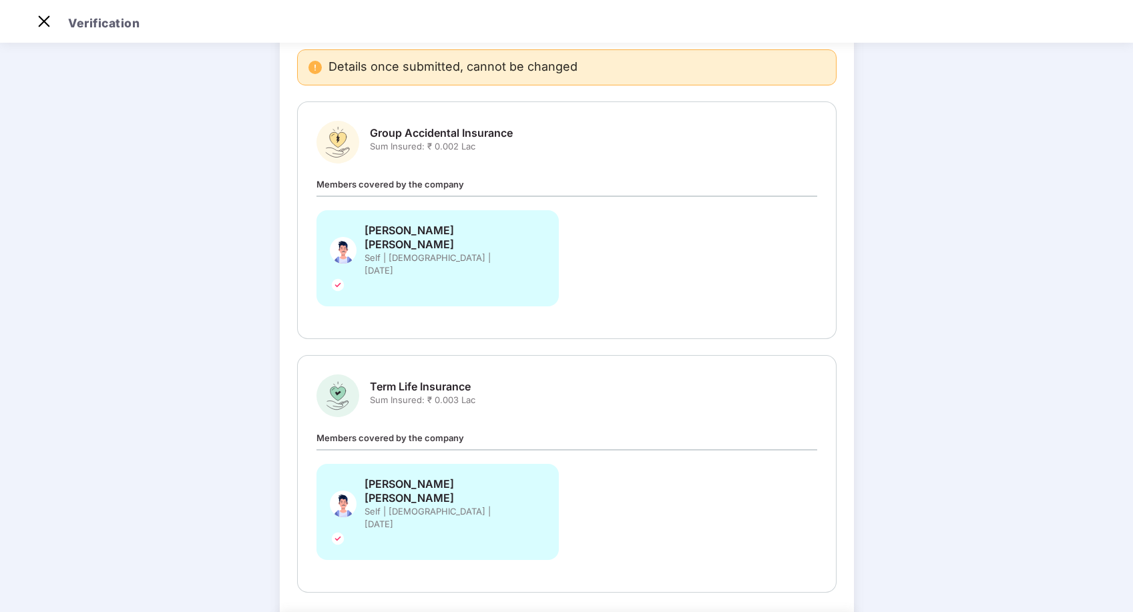
scroll to position [0, 0]
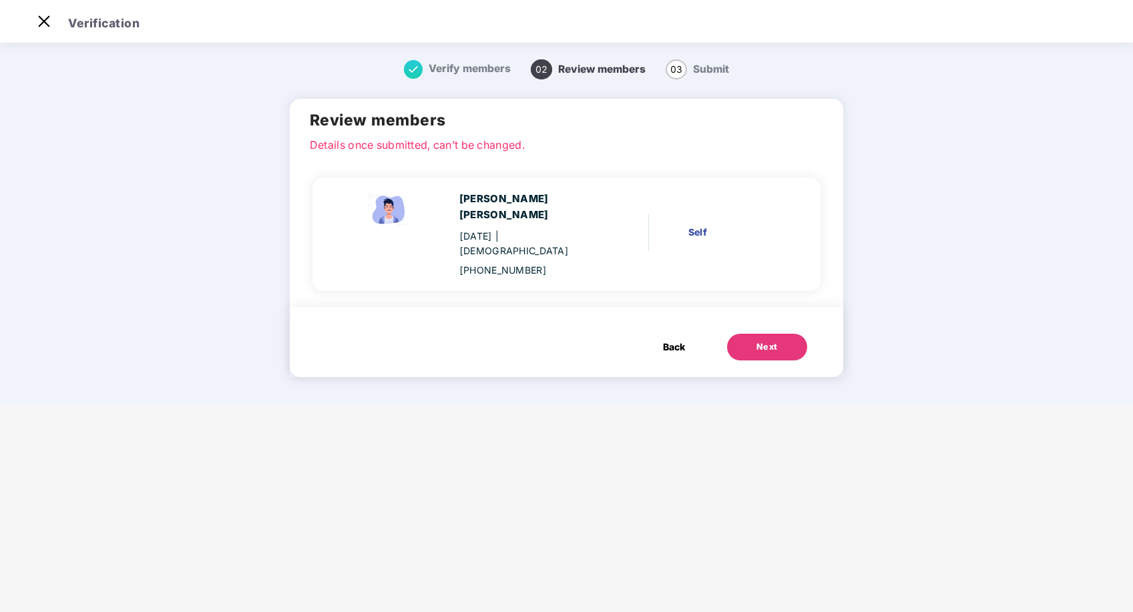
click at [664, 340] on span "Back" at bounding box center [674, 347] width 22 height 15
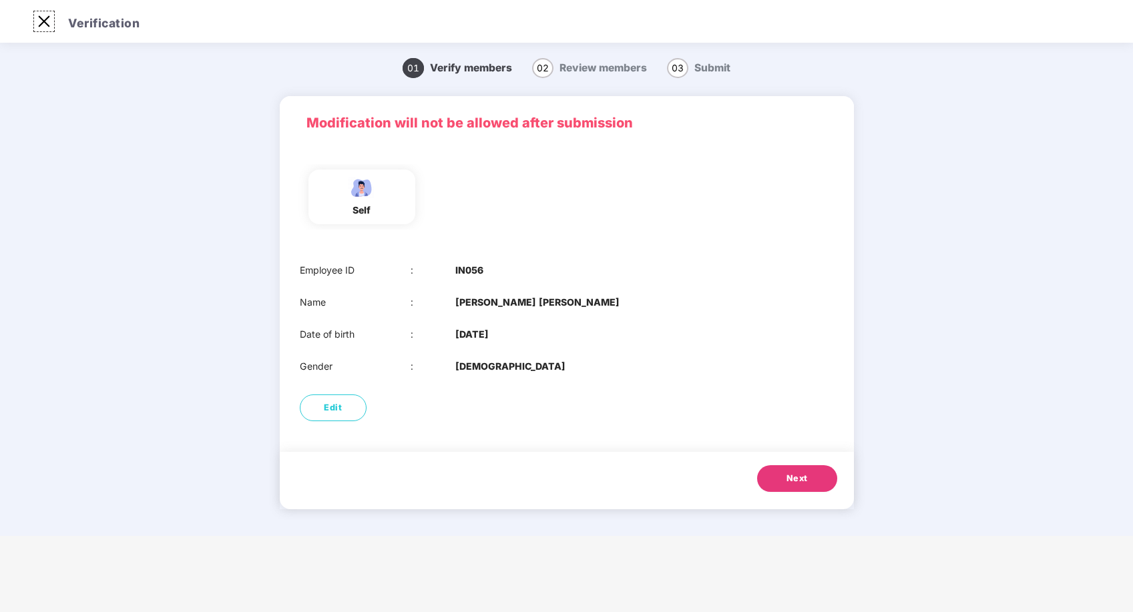
click at [41, 27] on img at bounding box center [43, 21] width 21 height 21
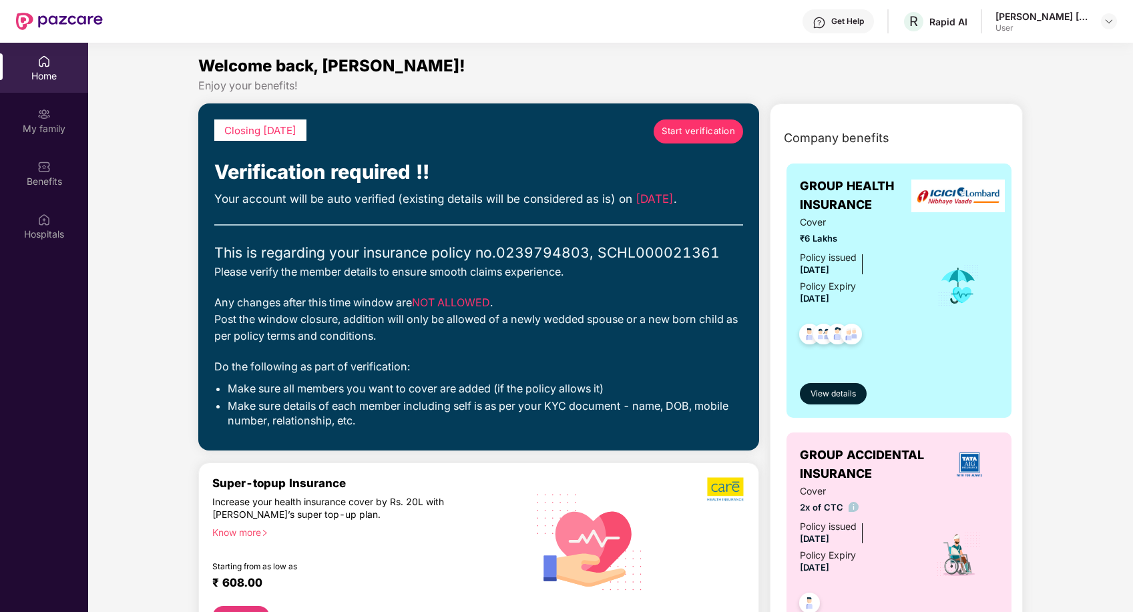
click at [21, 76] on div "Home" at bounding box center [44, 75] width 88 height 13
click at [50, 66] on img at bounding box center [43, 61] width 13 height 13
click at [51, 175] on div "Benefits" at bounding box center [44, 181] width 88 height 13
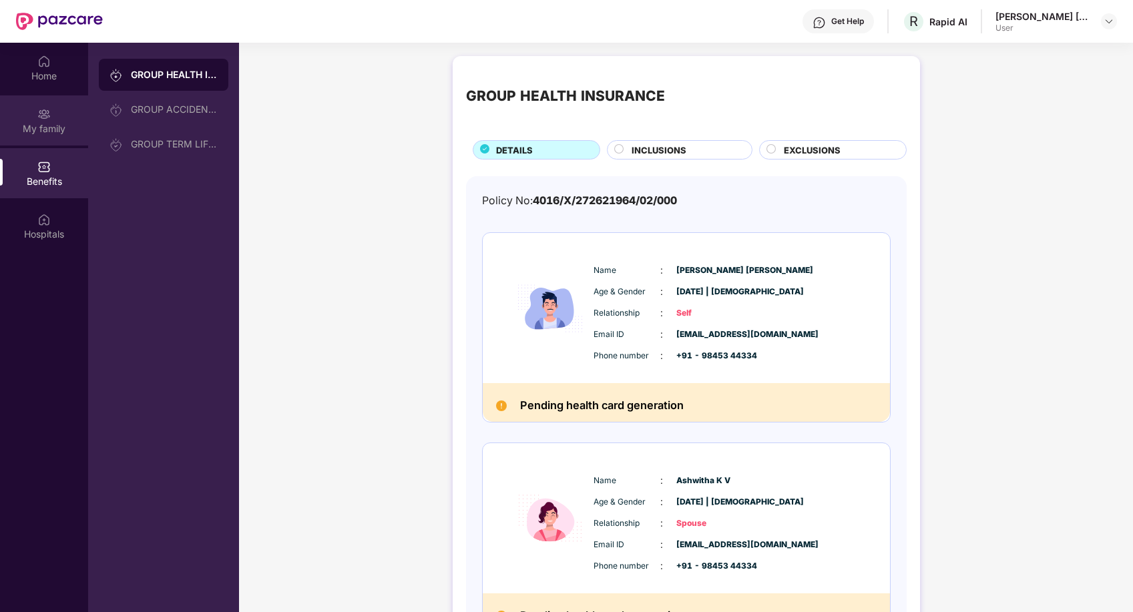
click at [46, 127] on div "My family" at bounding box center [44, 128] width 88 height 13
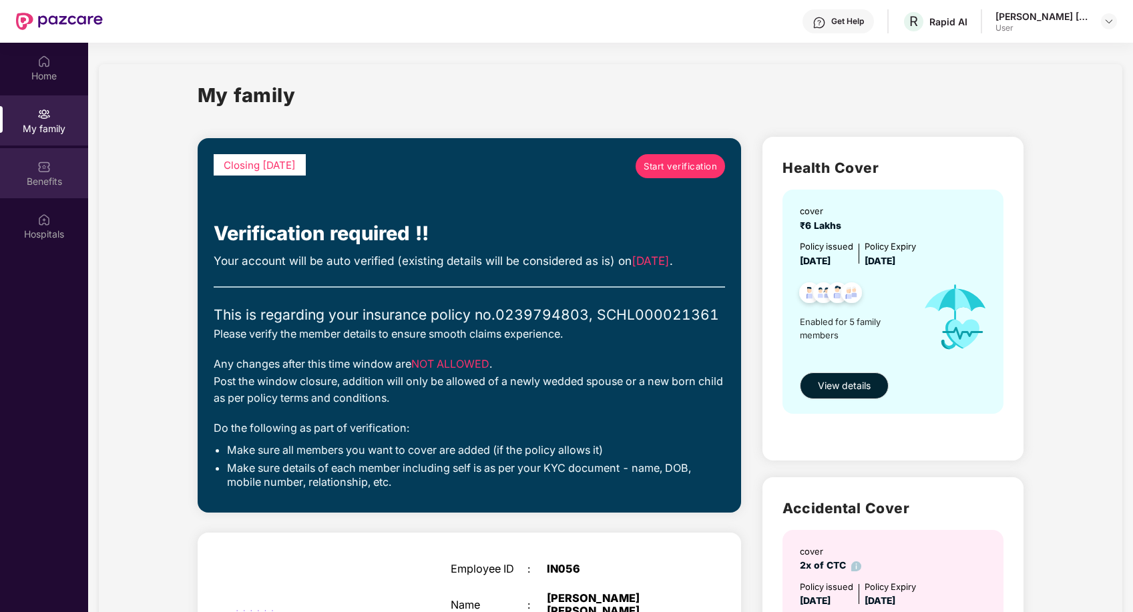
click at [41, 184] on div "Benefits" at bounding box center [44, 181] width 88 height 13
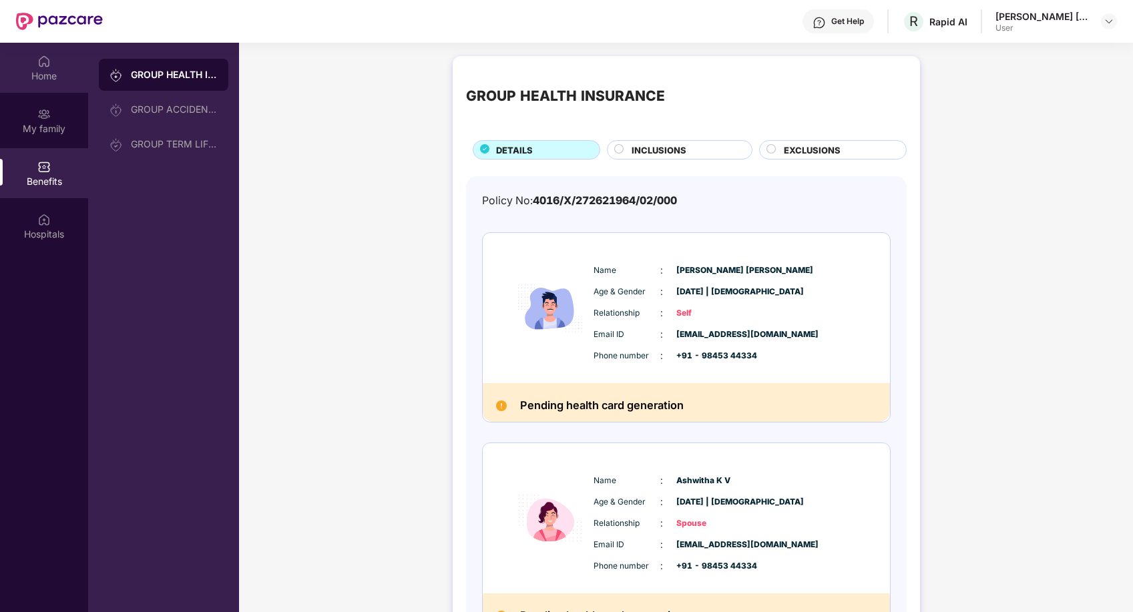
click at [43, 71] on div "Home" at bounding box center [44, 75] width 88 height 13
